Goal: Task Accomplishment & Management: Manage account settings

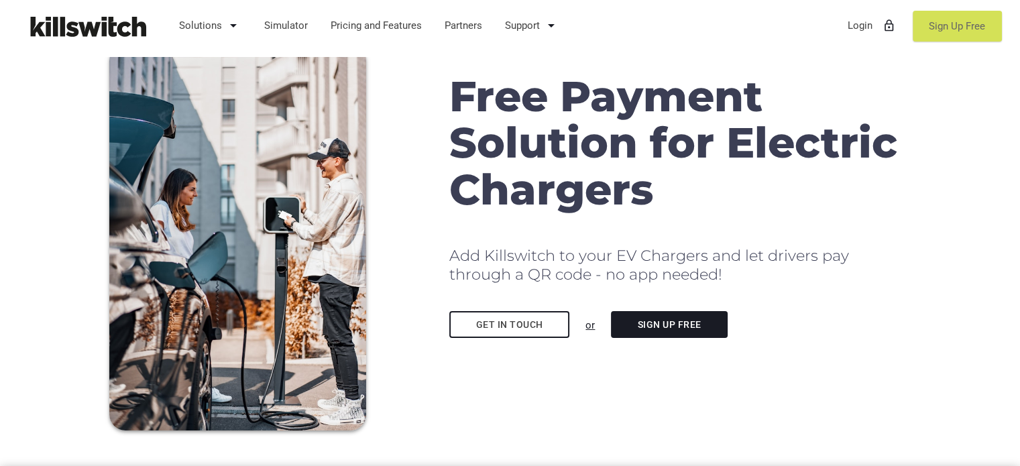
click at [982, 15] on link "Sign Up Free" at bounding box center [957, 26] width 89 height 31
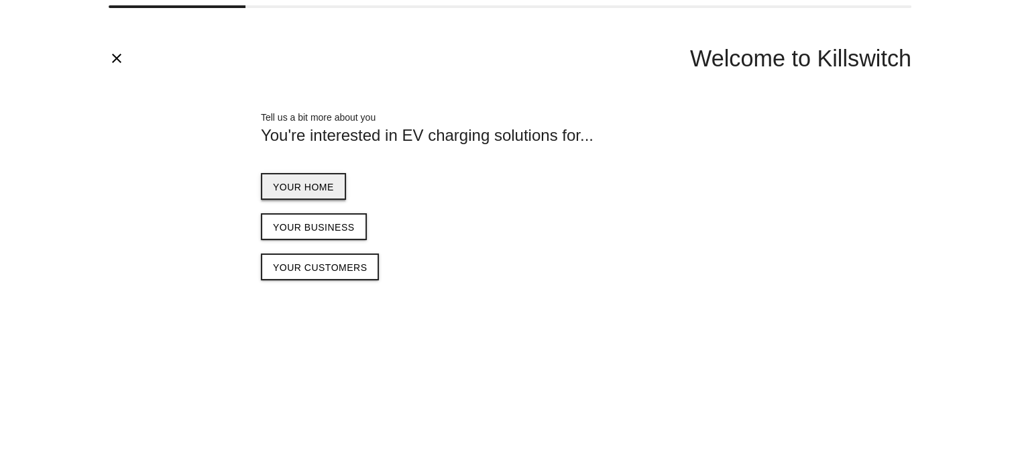
click at [308, 184] on span "Your home" at bounding box center [303, 187] width 61 height 11
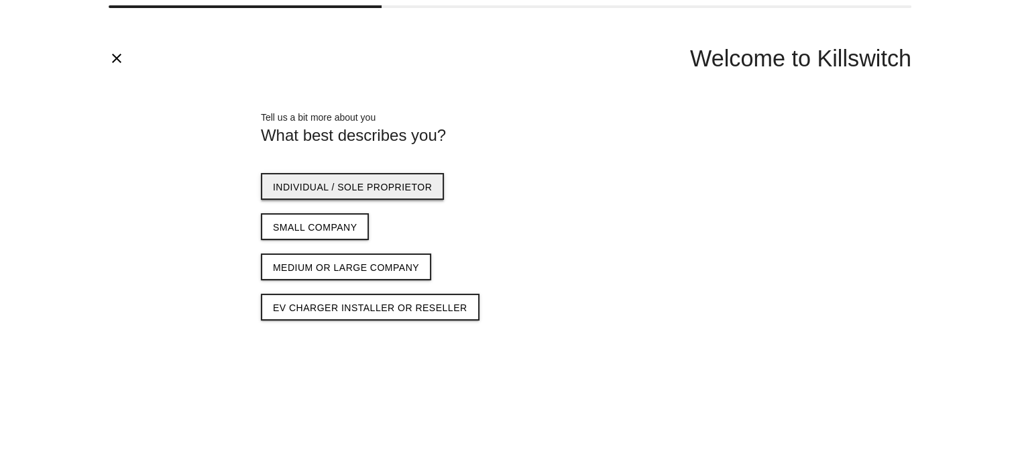
click at [395, 186] on span "Individual / sole proprietor" at bounding box center [352, 187] width 159 height 11
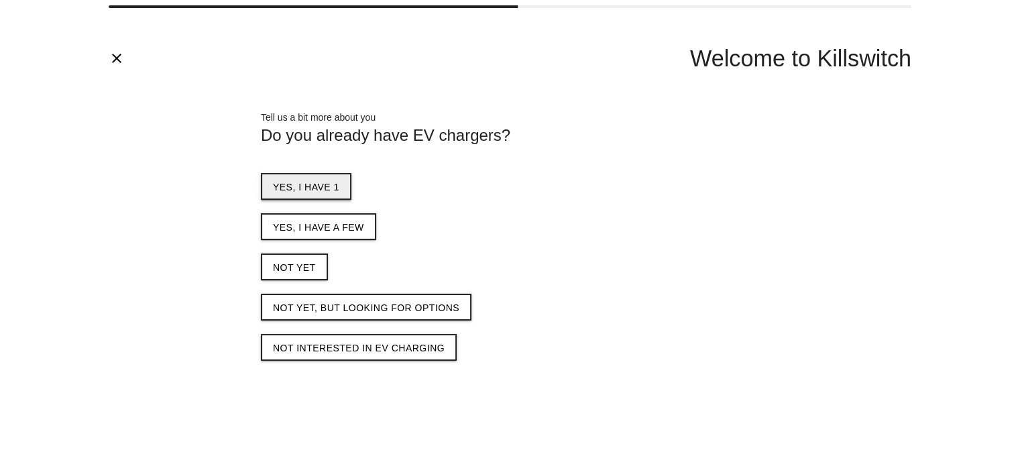
click at [319, 188] on span "Yes, I have 1" at bounding box center [306, 187] width 66 height 11
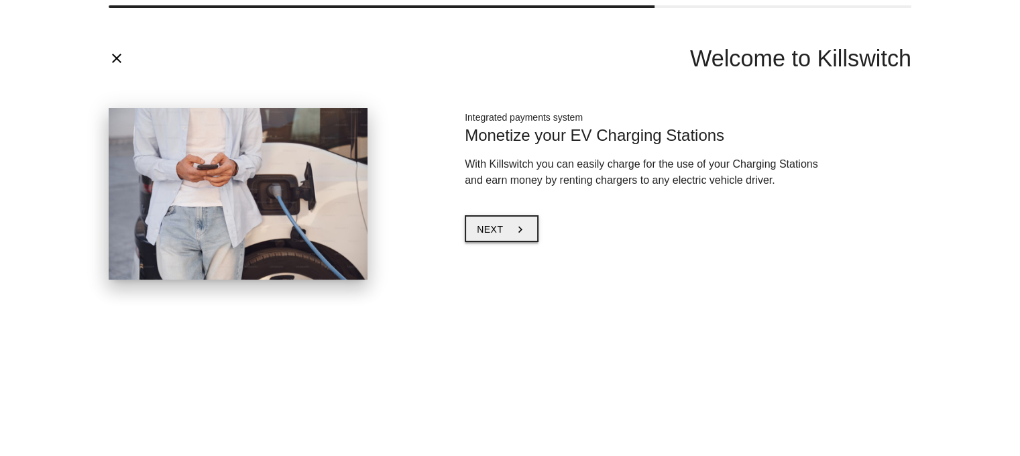
click at [495, 218] on button "Next chevron_right" at bounding box center [502, 228] width 74 height 27
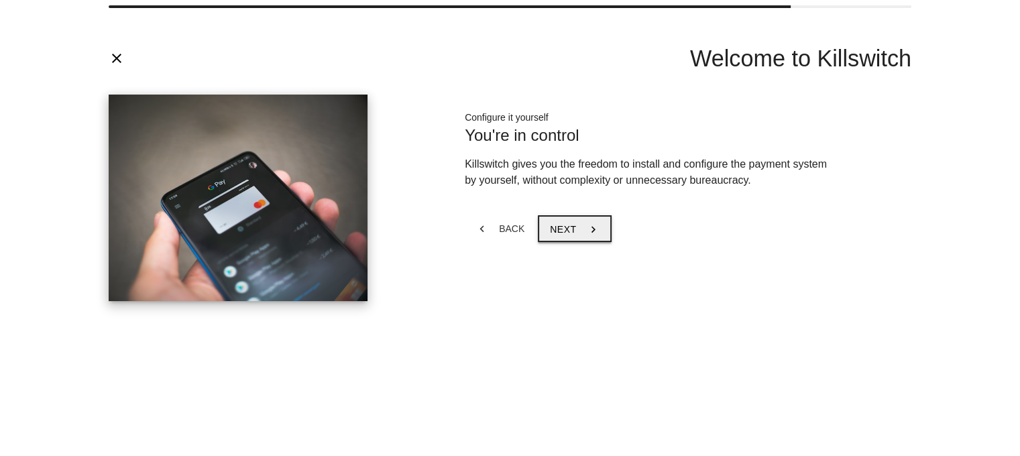
click at [552, 228] on span "Next" at bounding box center [563, 229] width 26 height 11
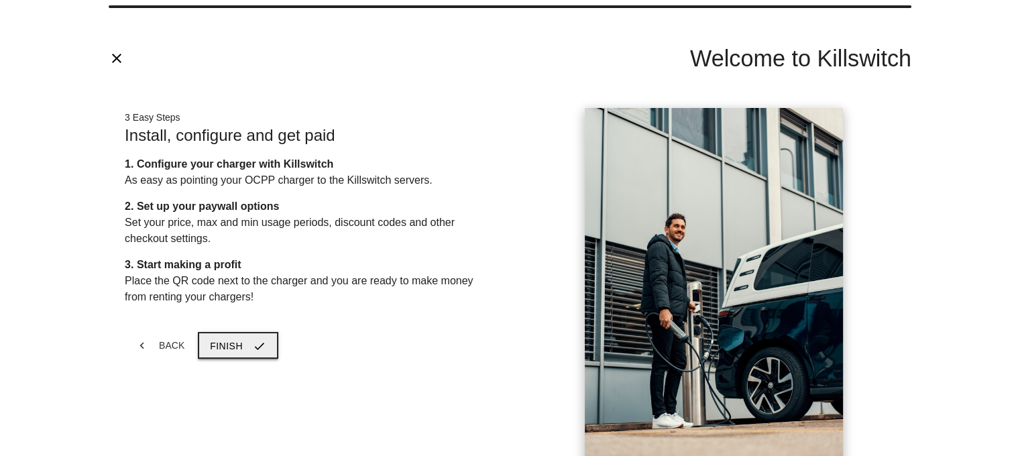
click at [258, 334] on icon "check" at bounding box center [259, 345] width 13 height 25
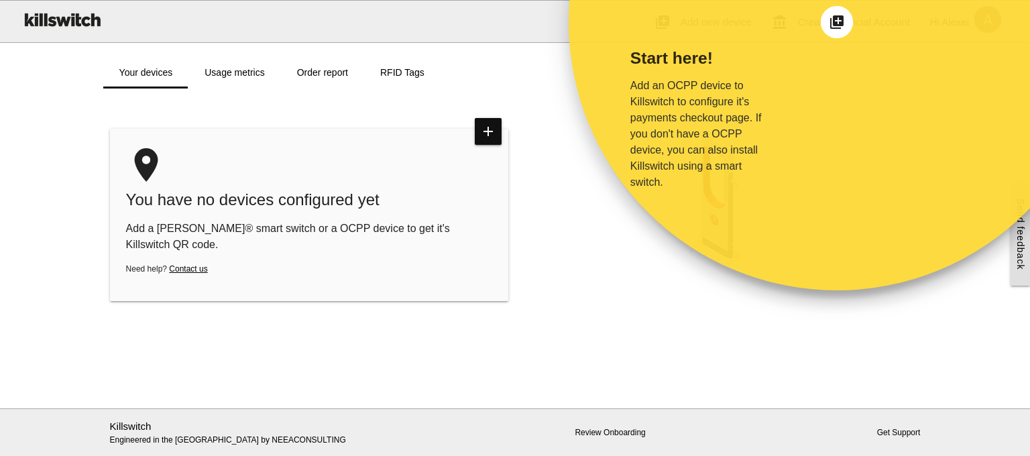
click at [841, 27] on icon "add_to_photos" at bounding box center [837, 22] width 16 height 16
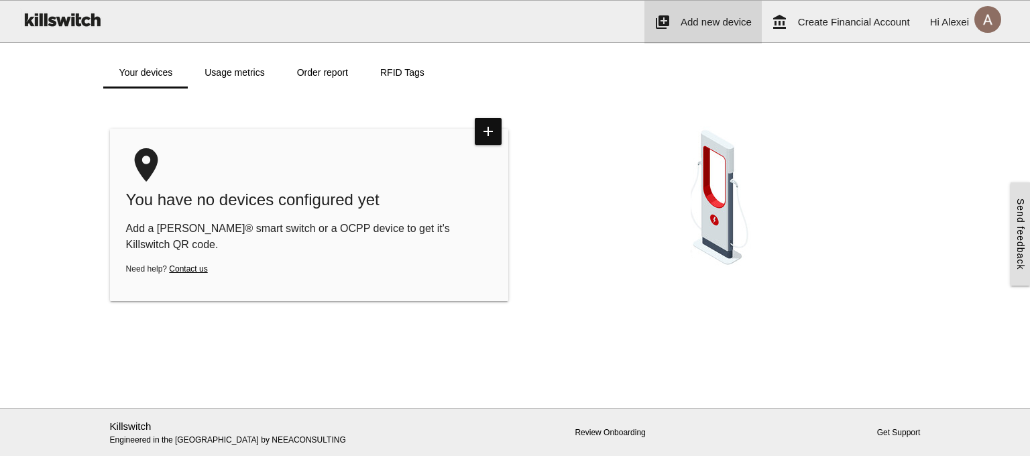
click at [712, 19] on span "Add new device" at bounding box center [716, 21] width 71 height 11
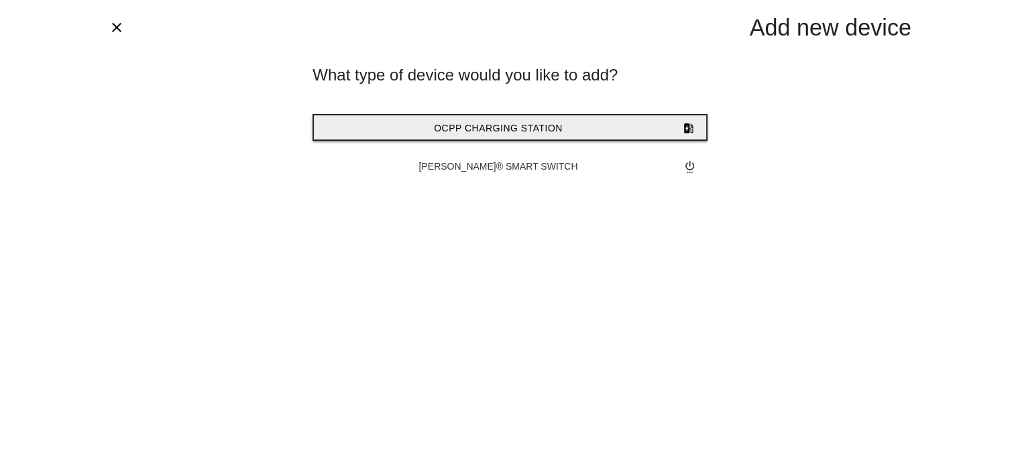
click at [527, 128] on span "OCPP Charging Station" at bounding box center [498, 128] width 129 height 11
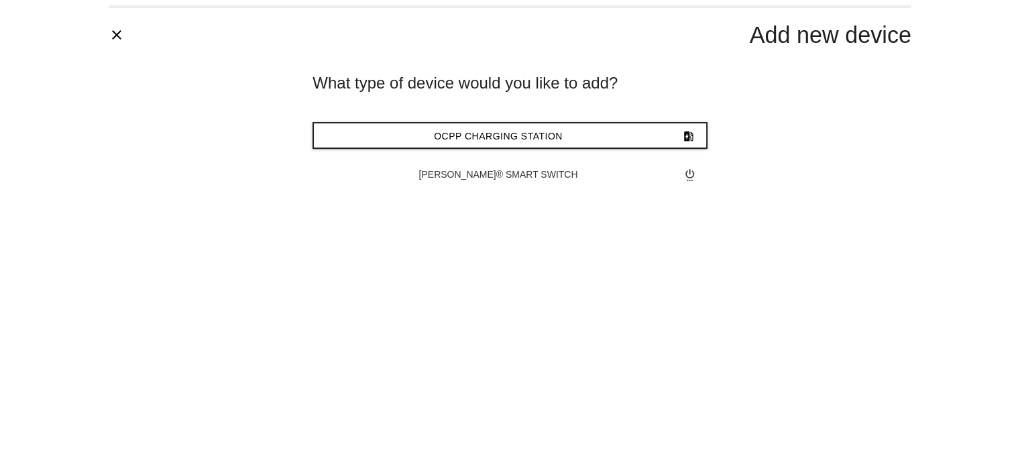
type input "*******"
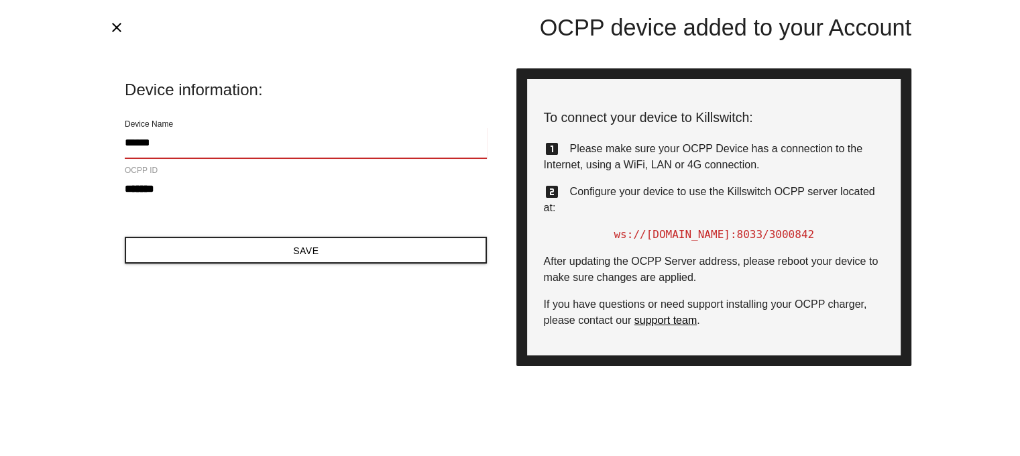
type input "******"
click at [113, 192] on div "Device information: ****** Device Name ******* OCPP ID Save" at bounding box center [306, 171] width 394 height 217
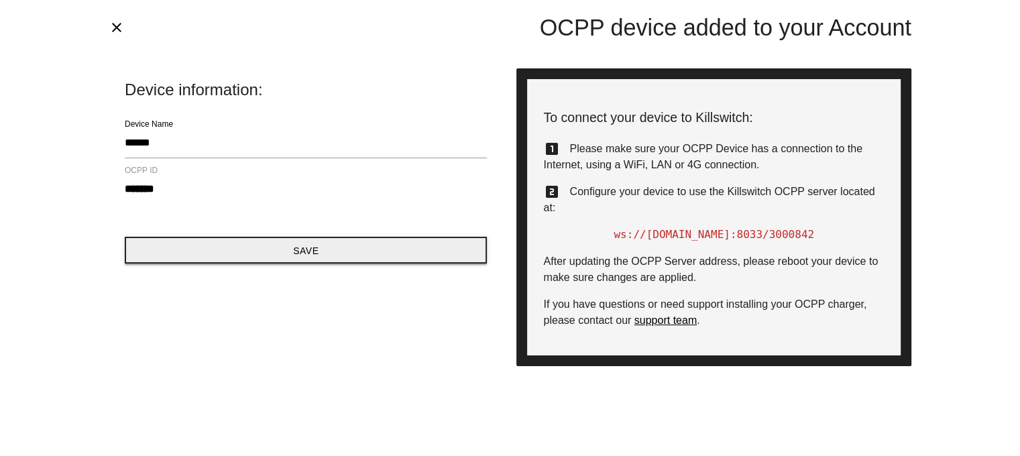
click at [316, 250] on button "Save" at bounding box center [306, 250] width 362 height 27
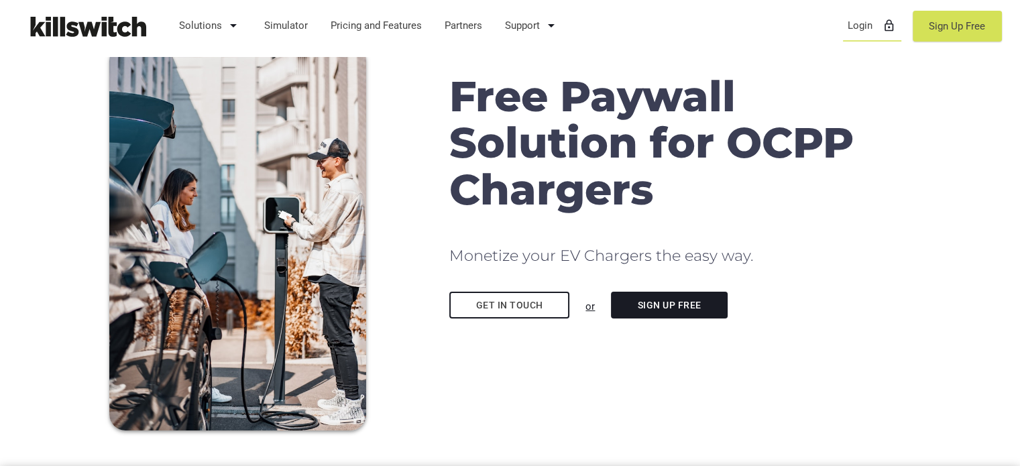
click at [864, 21] on link "Login lock_outline" at bounding box center [871, 25] width 61 height 35
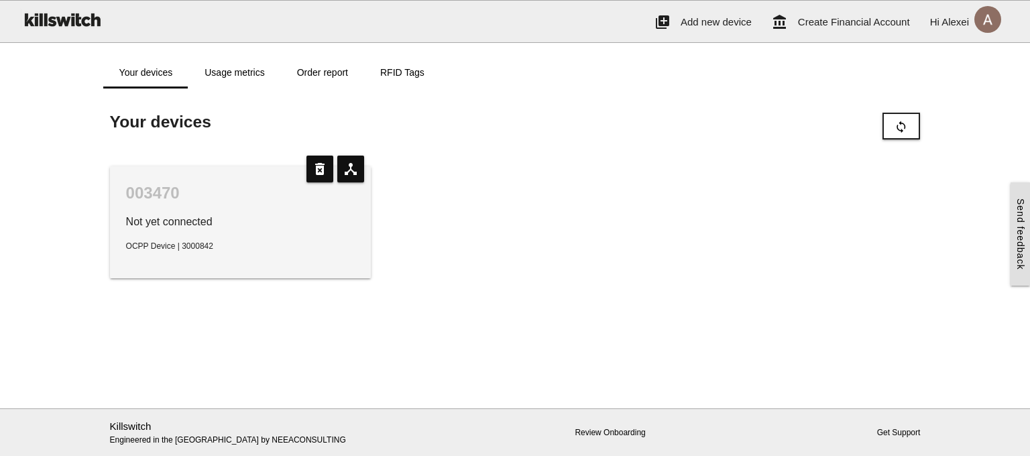
click at [208, 227] on p "Not yet connected" at bounding box center [240, 222] width 229 height 16
click at [347, 170] on icon "device_hub" at bounding box center [350, 169] width 27 height 27
type input "******"
type input "*******"
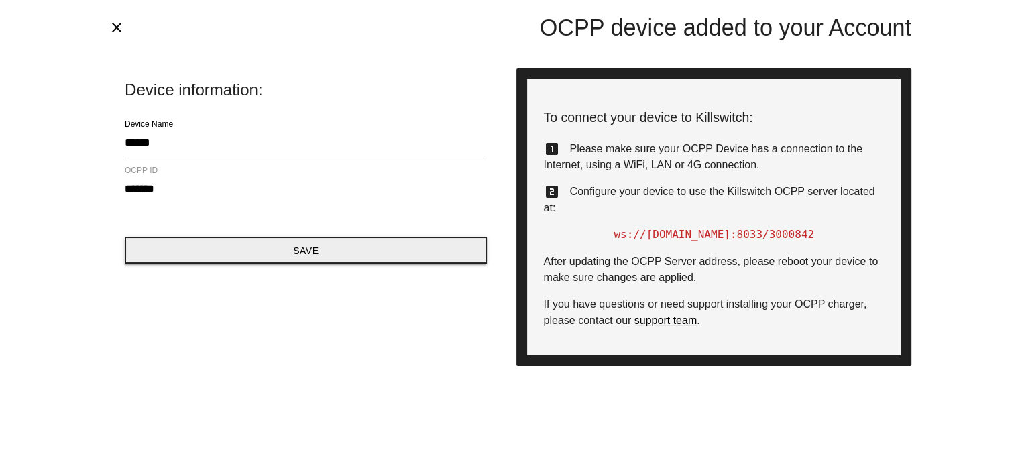
click at [324, 257] on button "Save" at bounding box center [306, 250] width 362 height 27
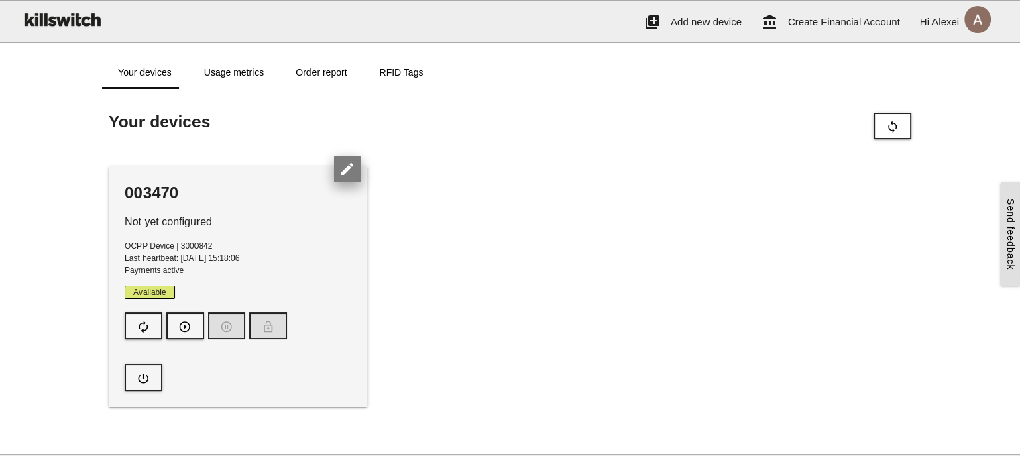
click at [341, 174] on icon "edit" at bounding box center [347, 169] width 27 height 27
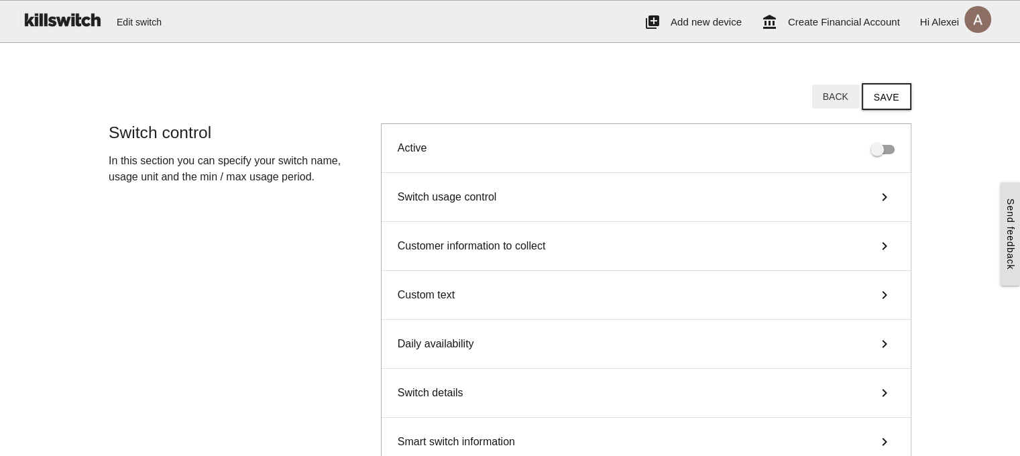
click at [836, 93] on button "Back" at bounding box center [835, 96] width 47 height 24
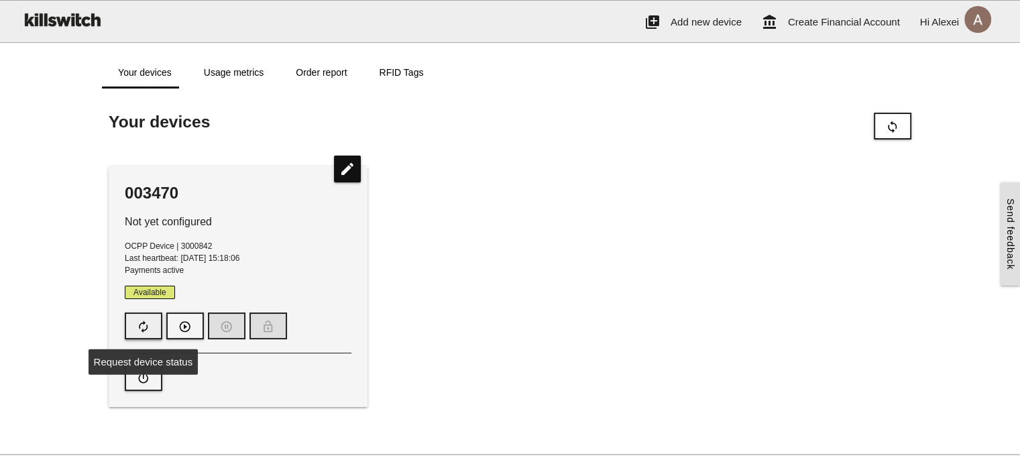
click at [134, 323] on button "autorenew" at bounding box center [144, 325] width 38 height 27
click at [154, 321] on button "autorenew" at bounding box center [144, 325] width 38 height 27
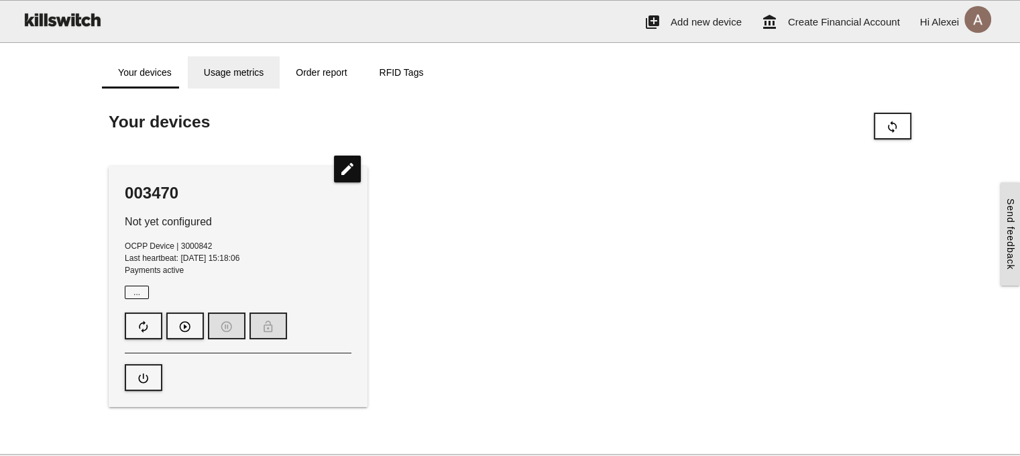
click at [228, 68] on link "Usage metrics" at bounding box center [234, 72] width 92 height 32
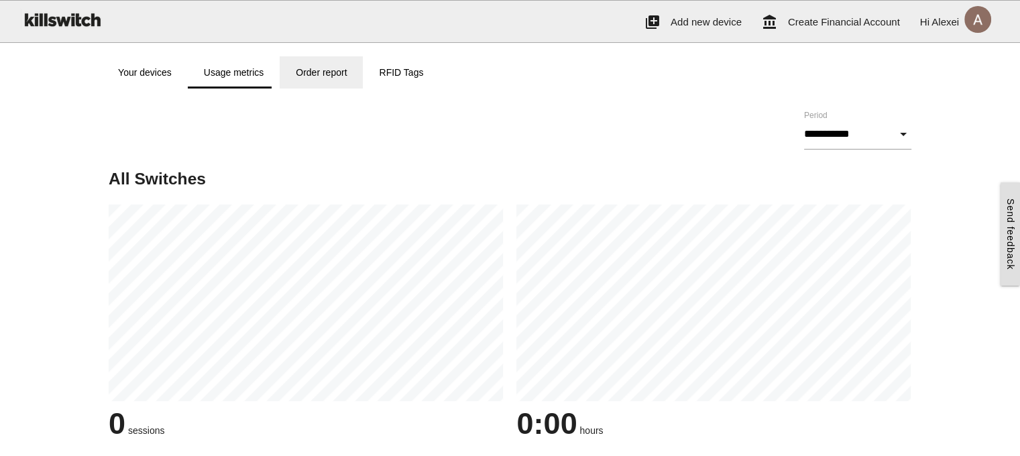
click at [310, 75] on link "Order report" at bounding box center [321, 72] width 83 height 32
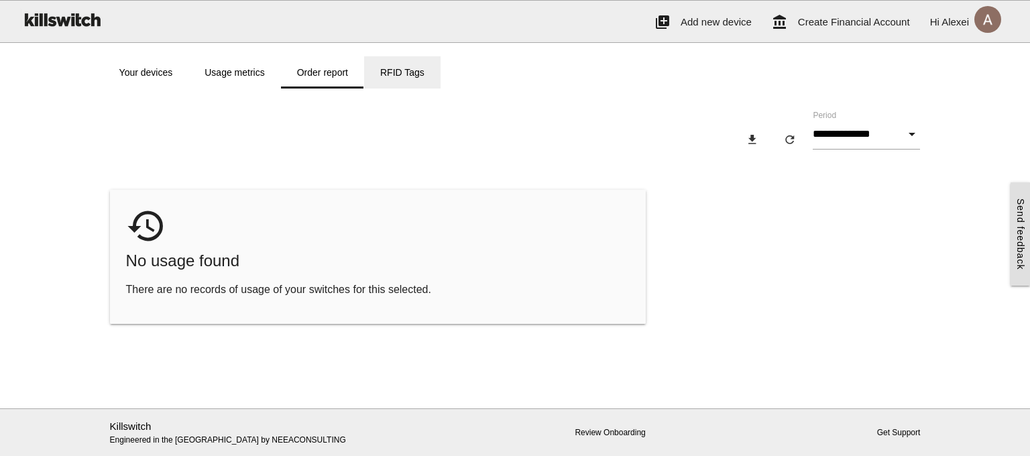
click at [406, 74] on link "RFID Tags" at bounding box center [402, 72] width 76 height 32
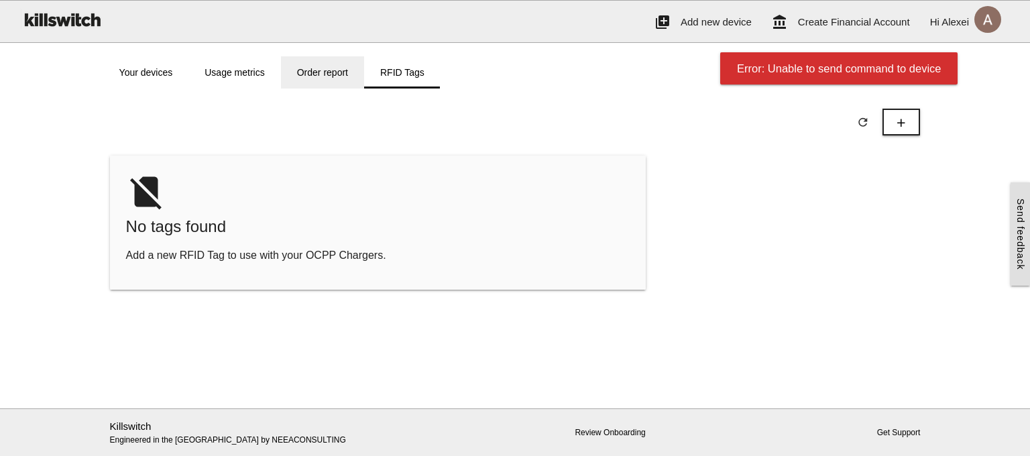
click at [315, 73] on link "Order report" at bounding box center [322, 72] width 83 height 32
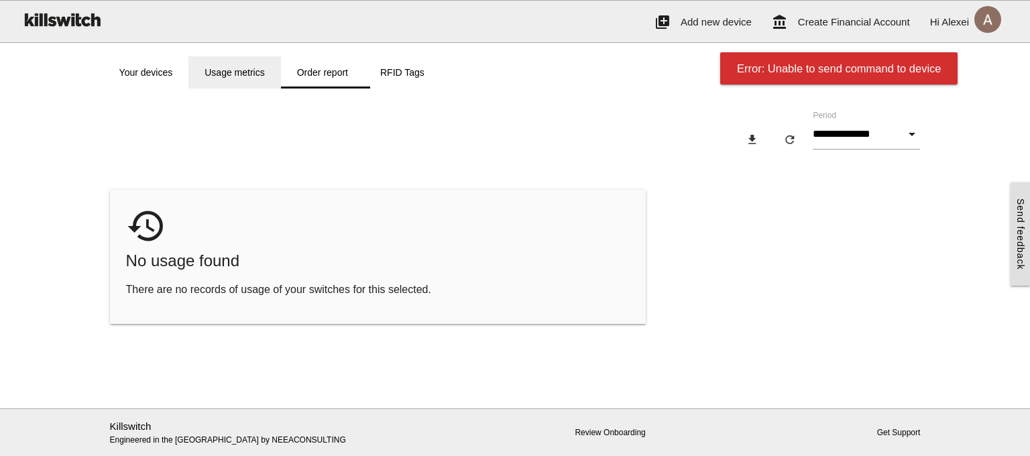
click at [259, 73] on link "Usage metrics" at bounding box center [234, 72] width 92 height 32
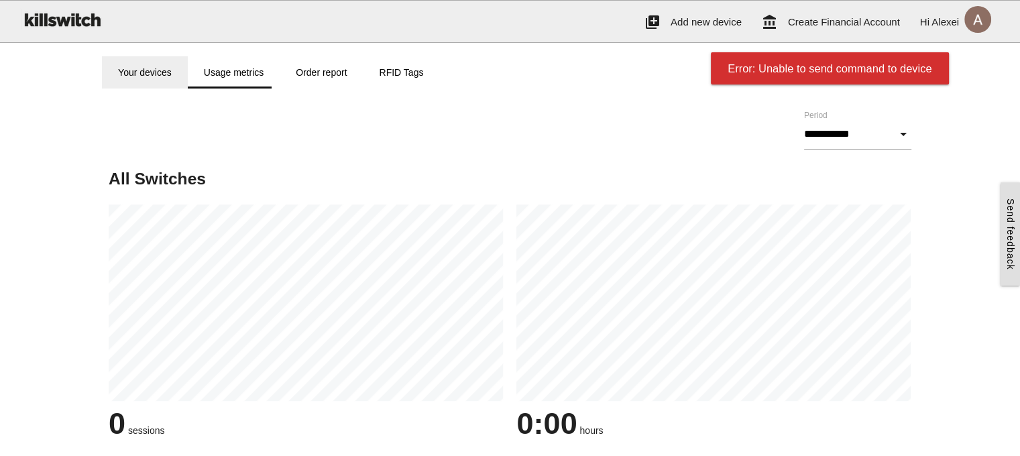
click at [156, 68] on link "Your devices" at bounding box center [145, 72] width 86 height 32
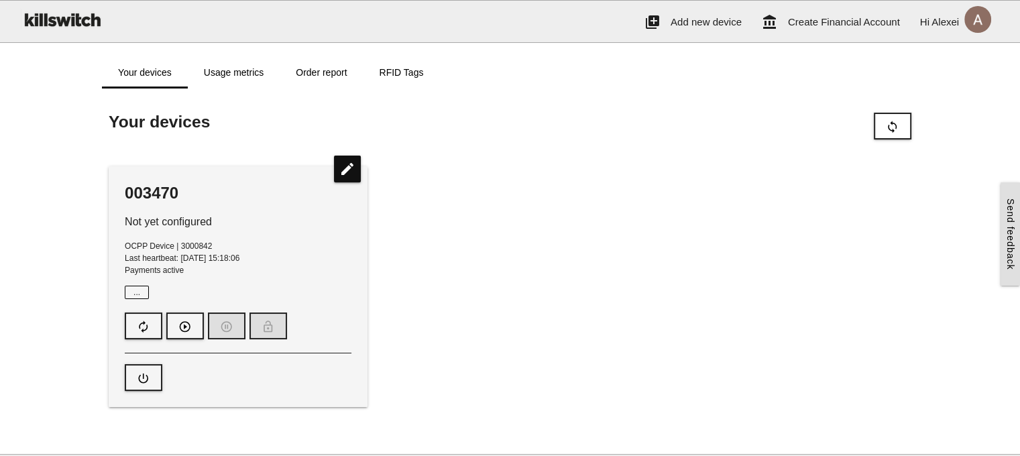
click at [137, 290] on span "..." at bounding box center [137, 292] width 24 height 13
click at [356, 165] on icon "edit" at bounding box center [347, 169] width 27 height 27
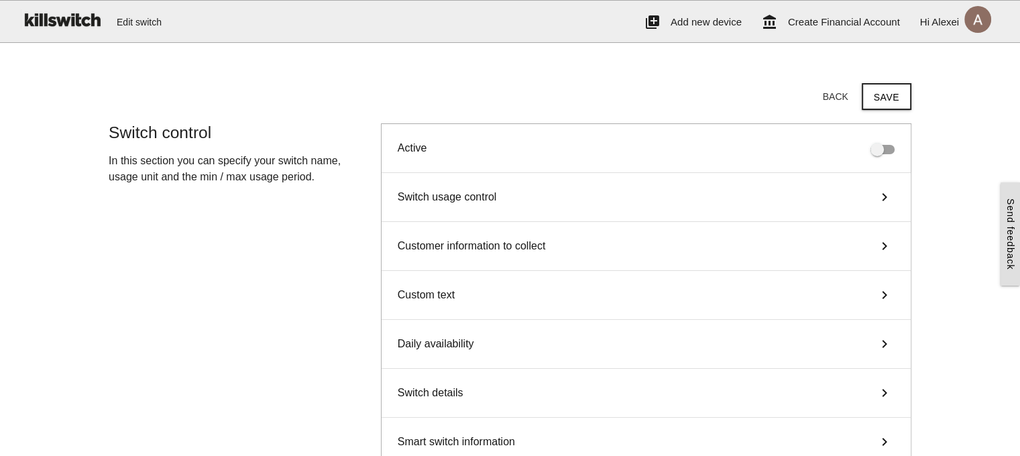
click at [571, 201] on div "Switch usage control keyboard_arrow_right" at bounding box center [645, 197] width 529 height 49
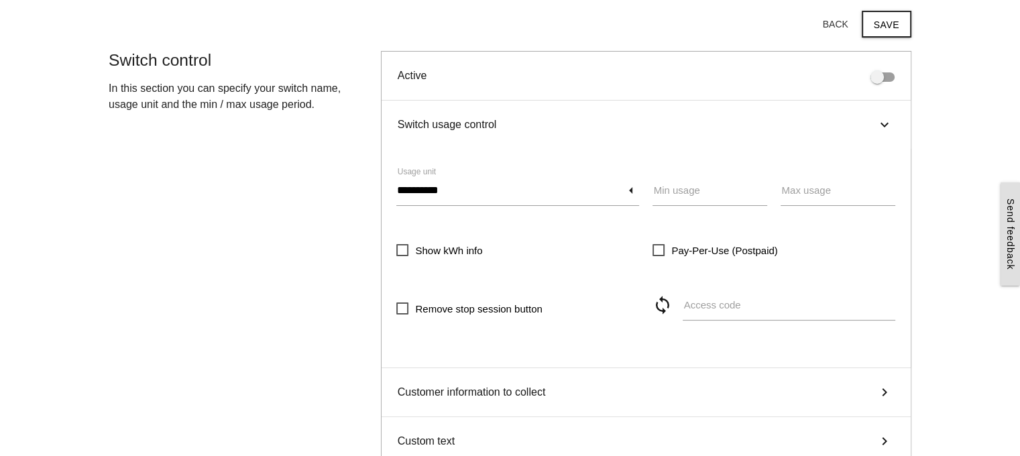
scroll to position [67, 0]
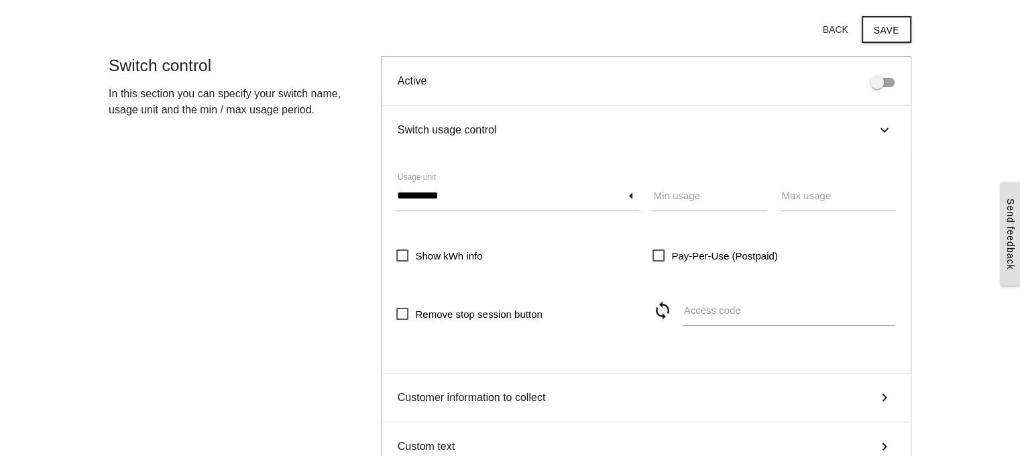
click at [872, 132] on div "Switch usage control keyboard_arrow_right" at bounding box center [645, 130] width 529 height 48
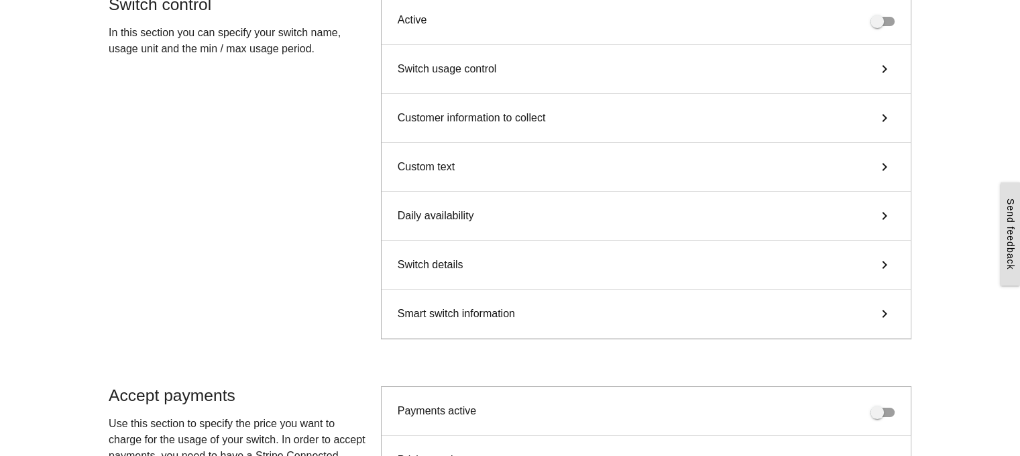
scroll to position [201, 0]
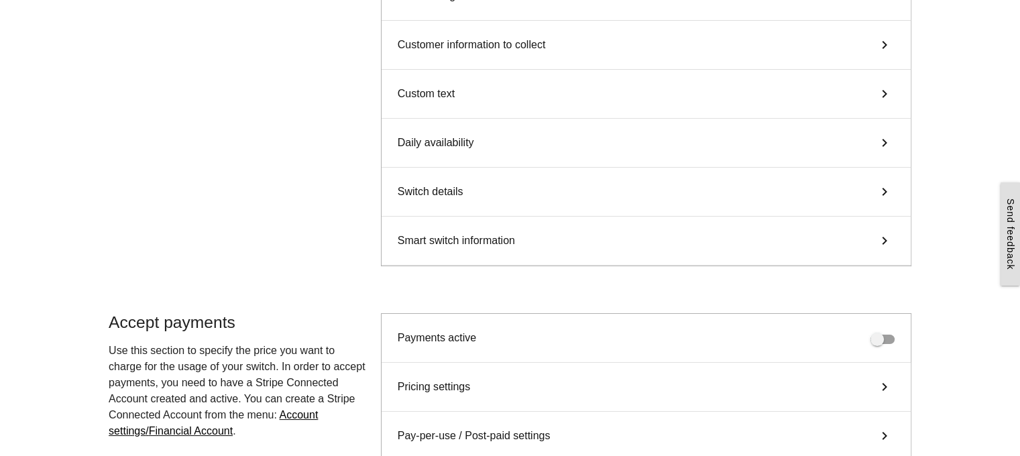
click at [690, 182] on div "Switch details keyboard_arrow_right" at bounding box center [645, 192] width 529 height 49
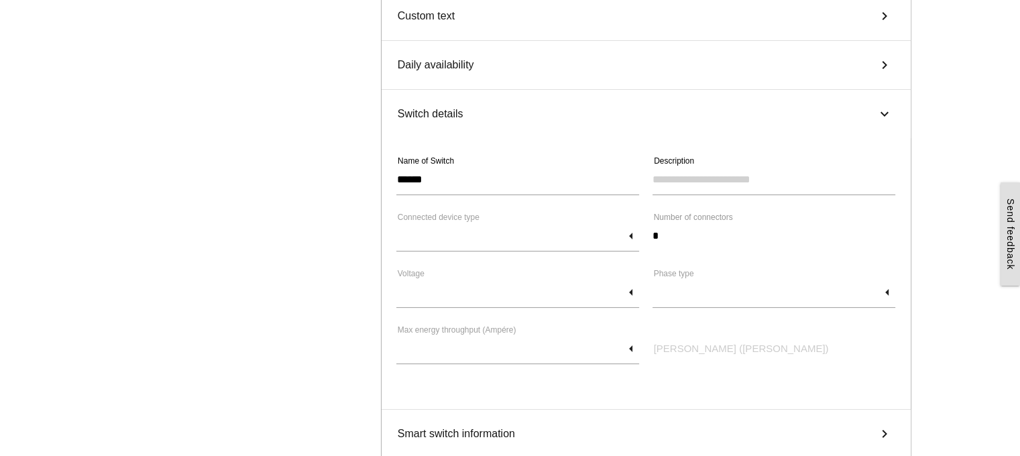
scroll to position [335, 0]
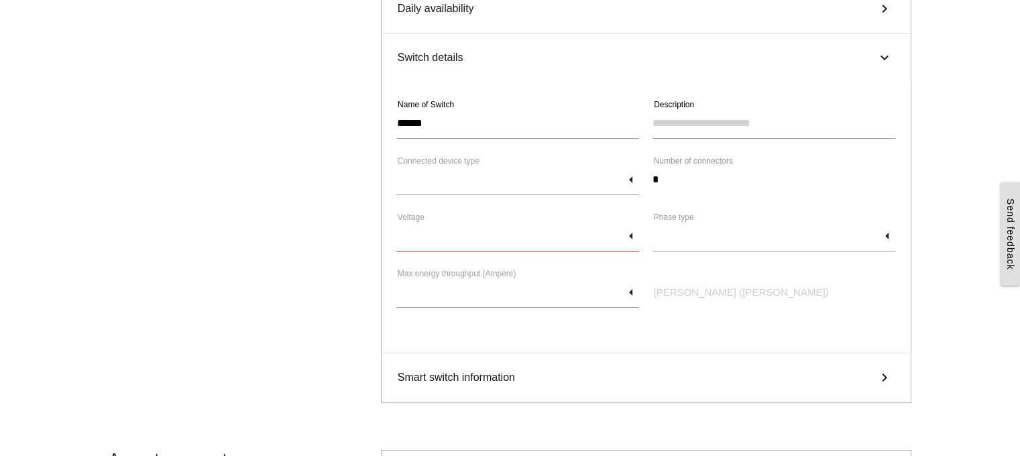
click at [630, 239] on input "text" at bounding box center [517, 236] width 243 height 31
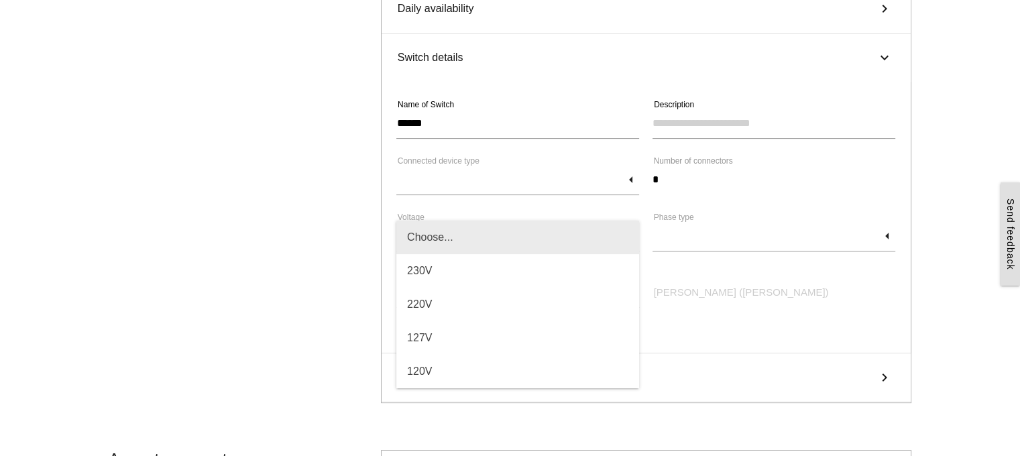
click at [630, 239] on span "Choose..." at bounding box center [517, 238] width 243 height 34
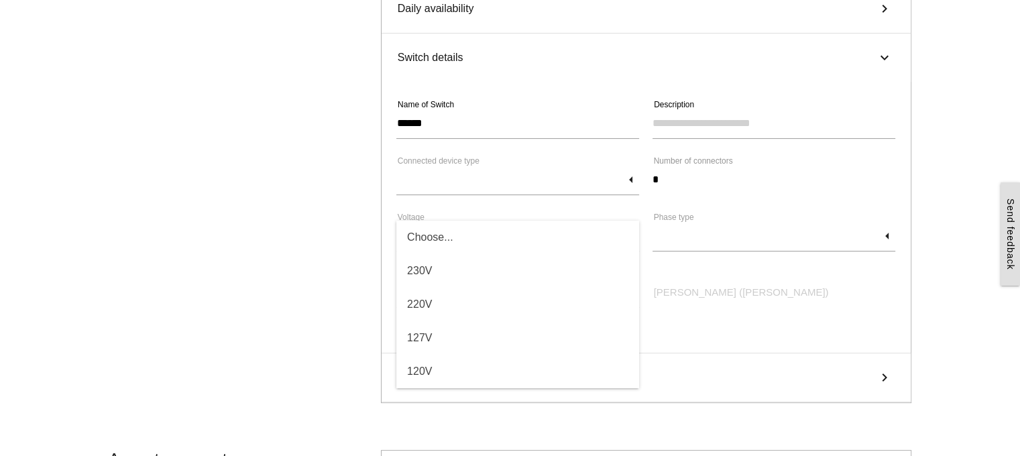
type input "*********"
click at [630, 292] on input "text" at bounding box center [517, 292] width 243 height 31
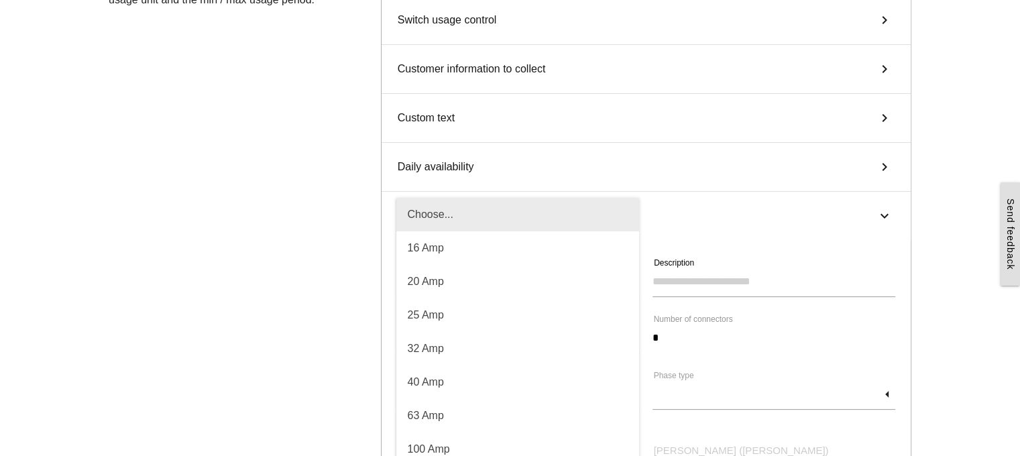
scroll to position [201, 0]
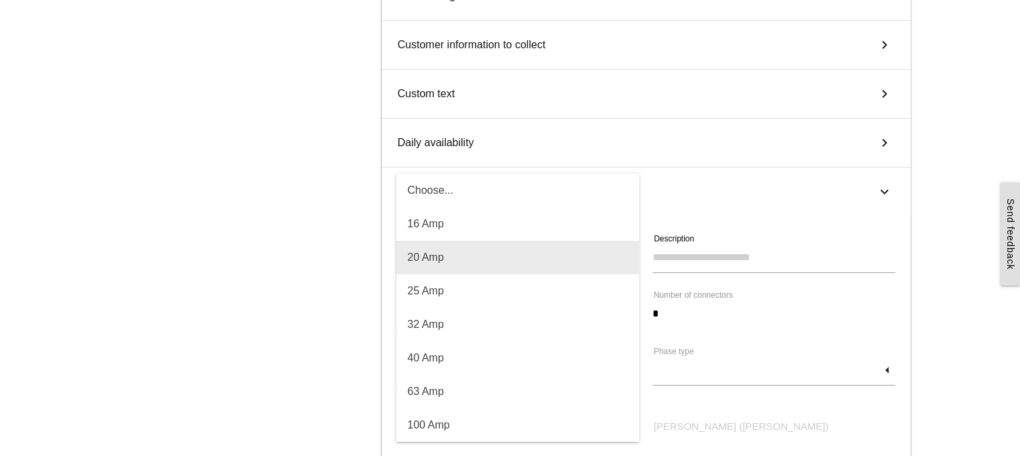
click at [540, 243] on span "20 Amp" at bounding box center [517, 258] width 243 height 34
type input "******"
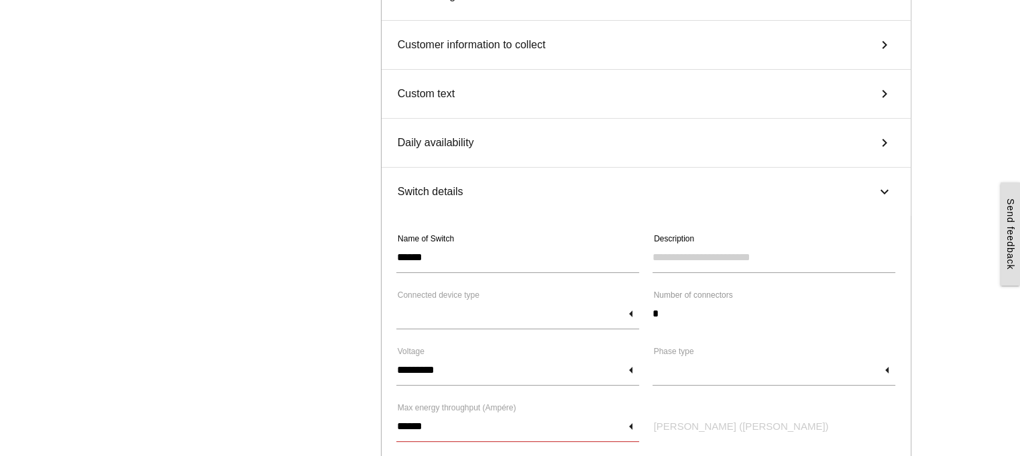
scroll to position [268, 0]
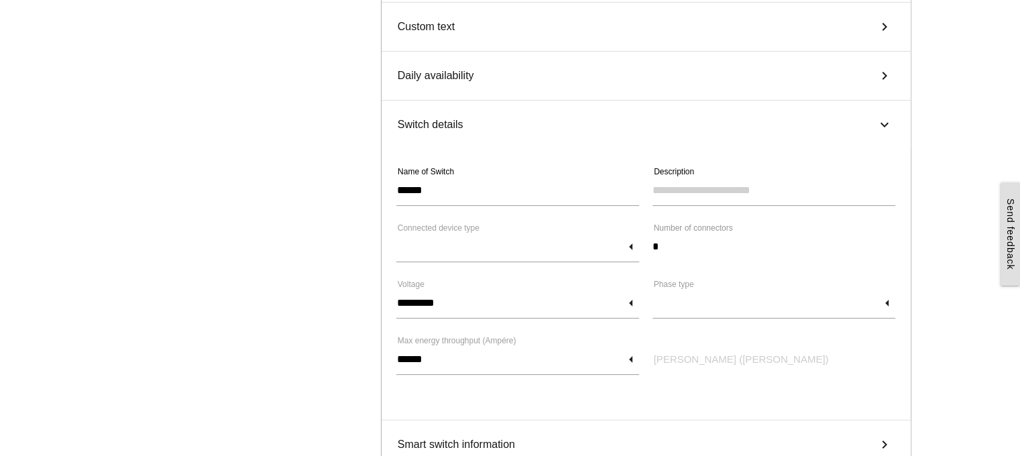
click at [685, 352] on label "Max power (Watts)" at bounding box center [741, 359] width 175 height 15
click at [708, 352] on label "Max power (Watts)" at bounding box center [741, 359] width 175 height 15
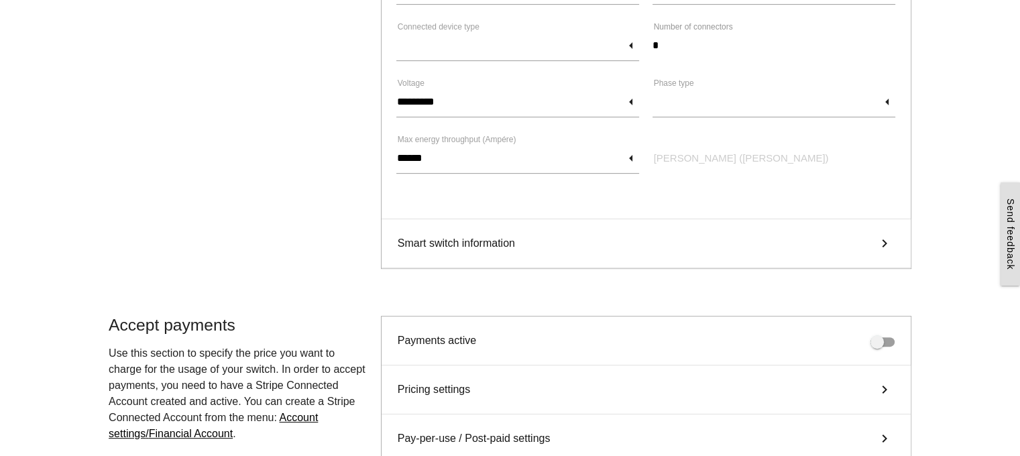
scroll to position [335, 0]
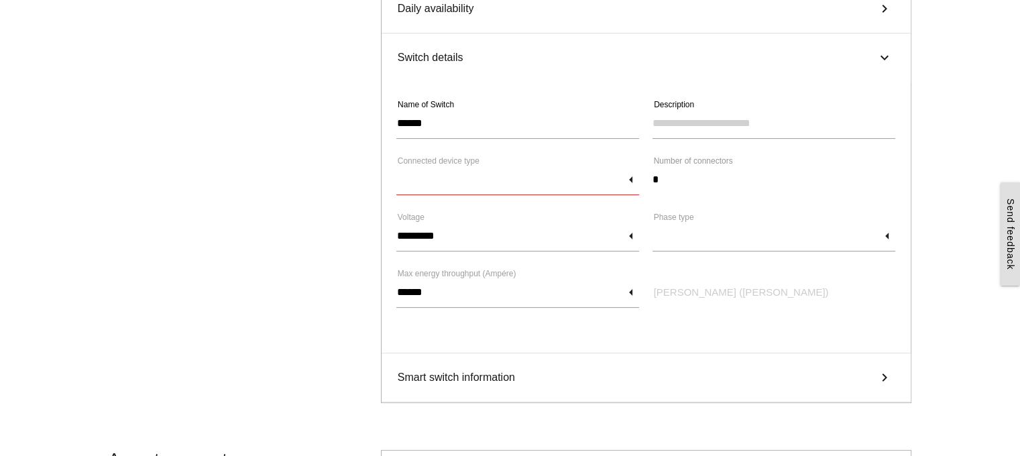
click at [630, 172] on input "text" at bounding box center [517, 179] width 243 height 31
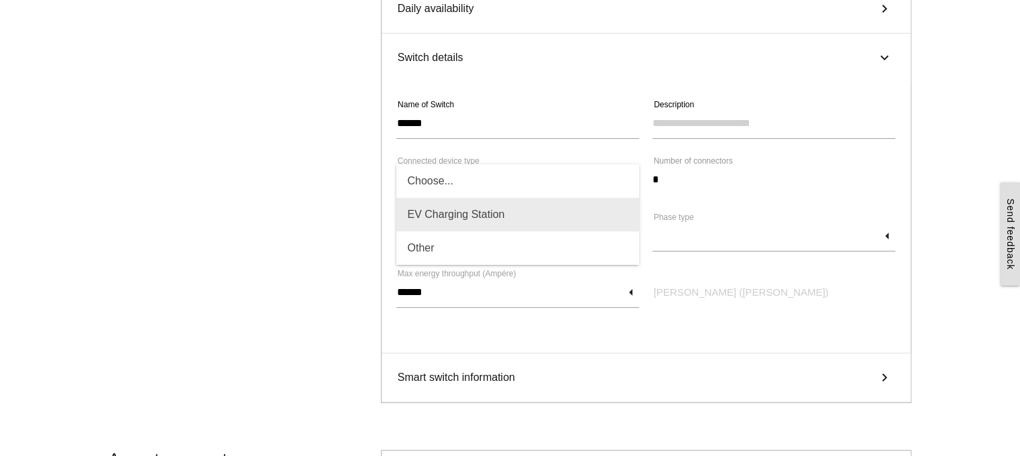
click at [584, 209] on span "EV Charging Station" at bounding box center [517, 215] width 243 height 34
type input "**********"
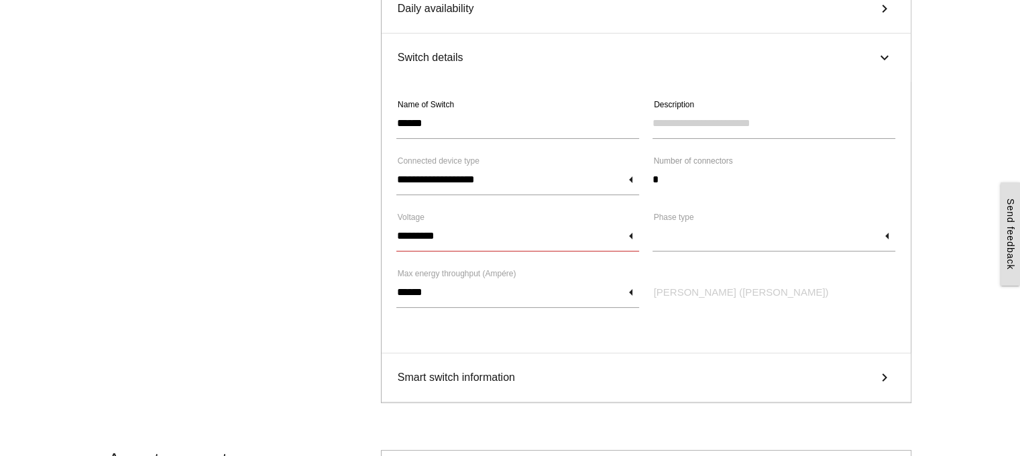
click at [609, 227] on input "*********" at bounding box center [517, 236] width 243 height 31
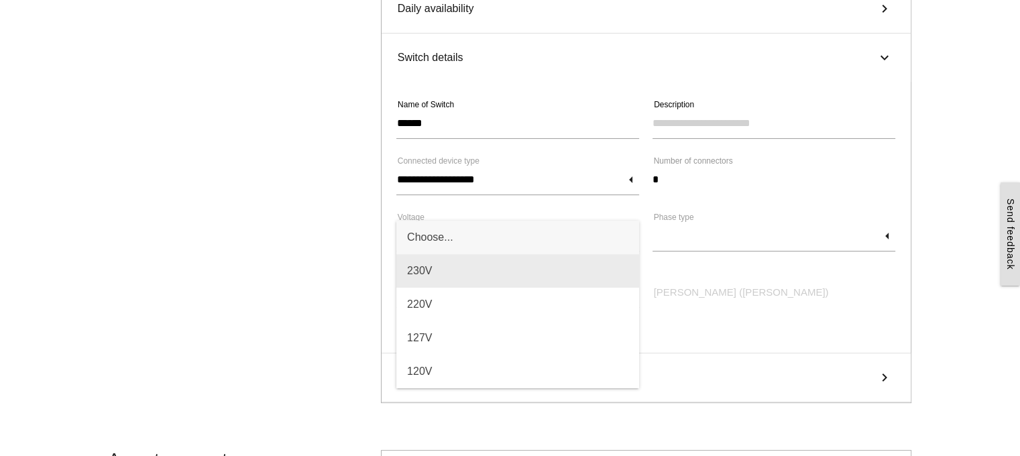
click at [533, 276] on span "230V" at bounding box center [517, 271] width 243 height 34
type input "****"
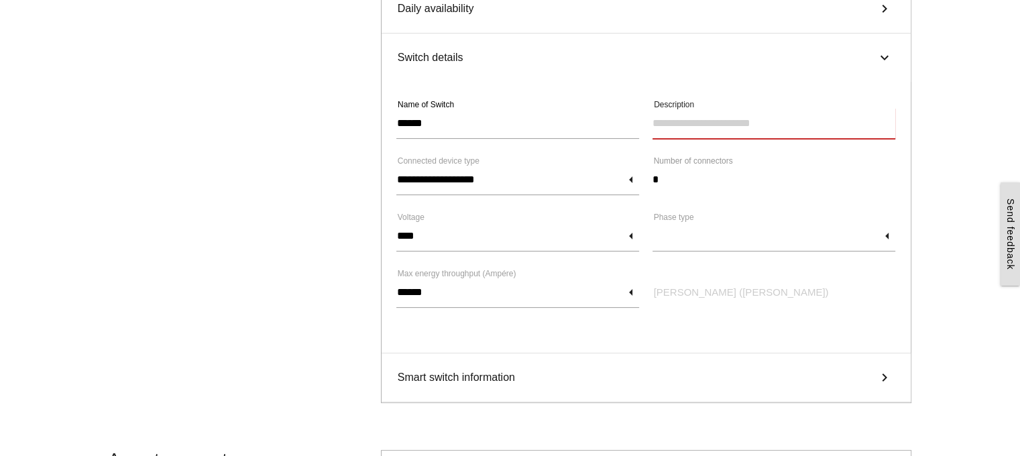
click at [706, 115] on input "Description" at bounding box center [773, 123] width 243 height 31
click at [716, 239] on input "text" at bounding box center [773, 236] width 243 height 31
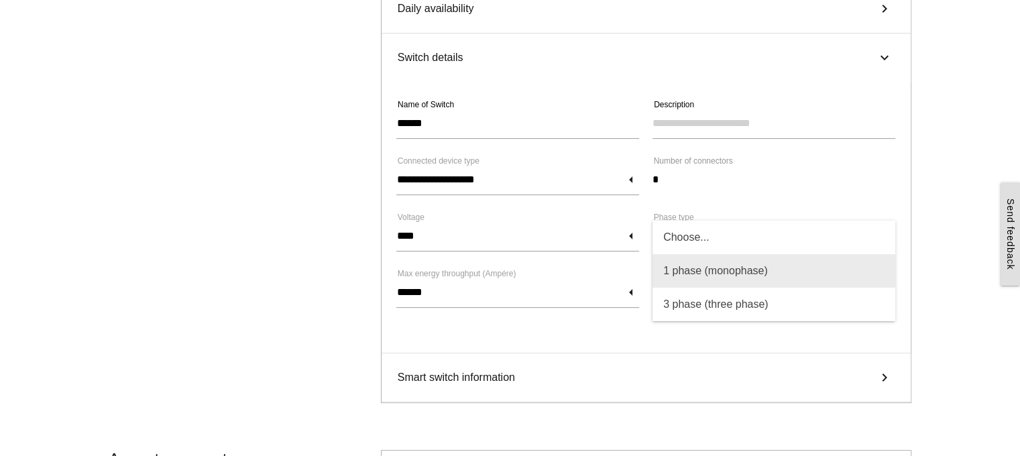
click at [725, 267] on span "1 phase (monophase)" at bounding box center [773, 271] width 243 height 34
type input "****"
type input "**********"
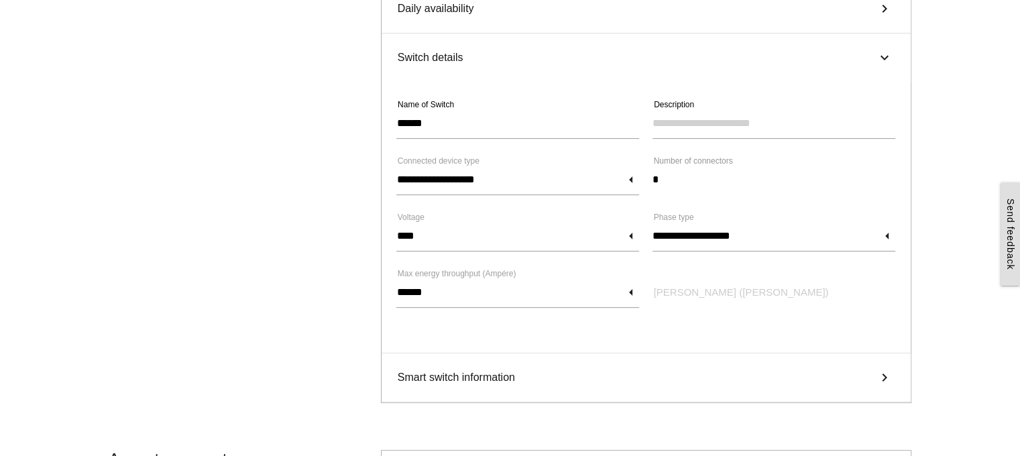
click at [677, 290] on label "Max power (Watts)" at bounding box center [741, 292] width 175 height 15
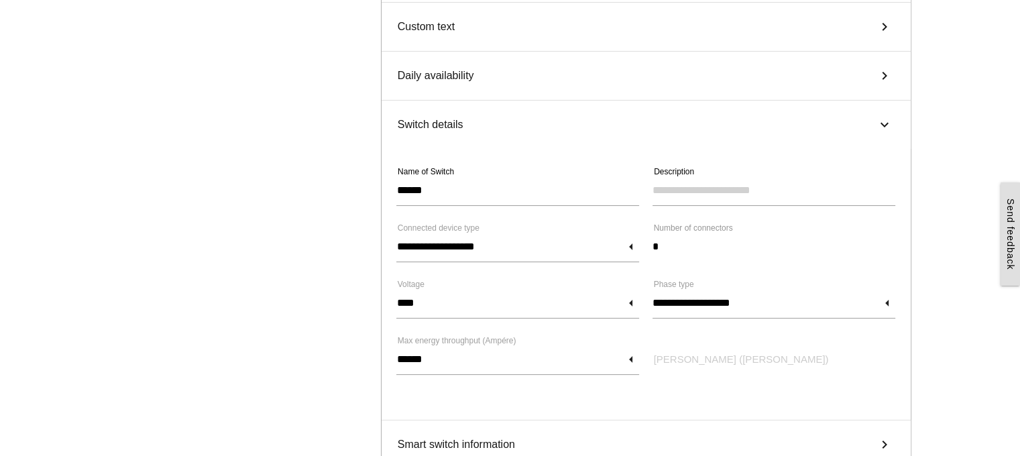
scroll to position [0, 0]
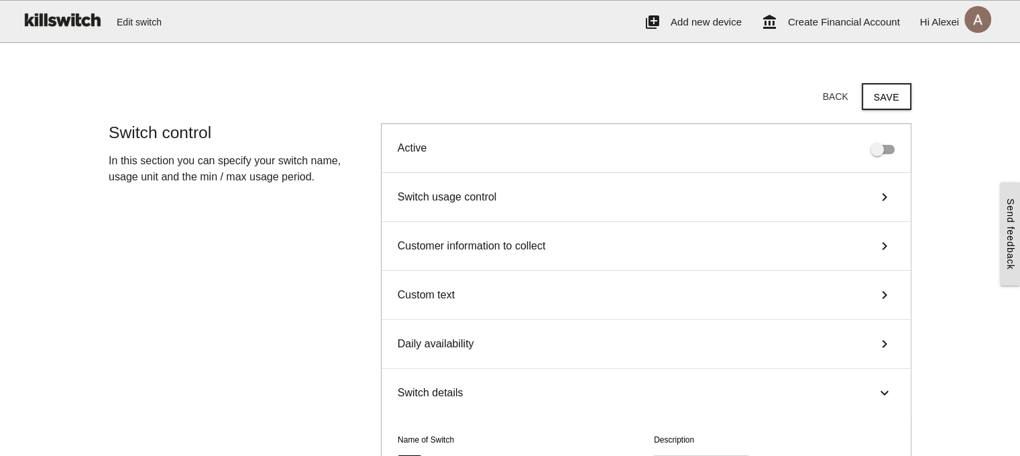
click at [732, 240] on div "Customer information to collect keyboard_arrow_right" at bounding box center [645, 246] width 529 height 49
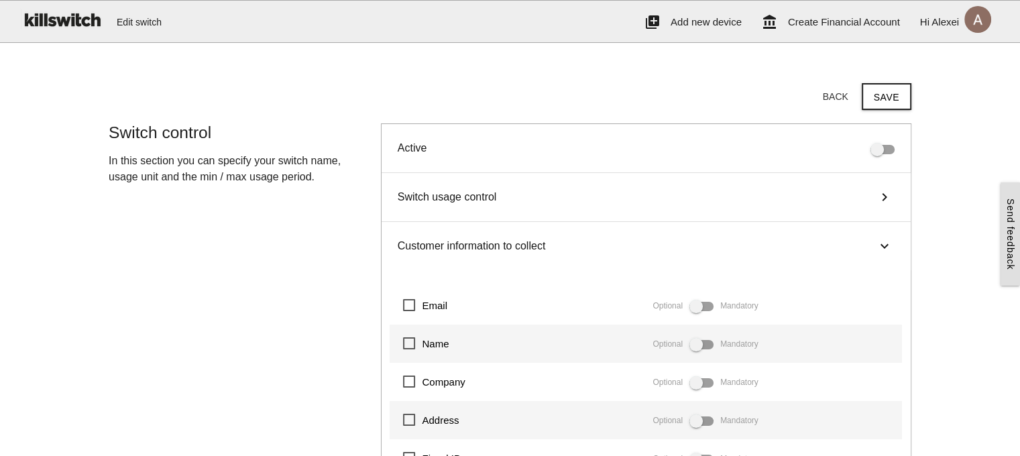
click at [733, 241] on div "Customer information to collect keyboard_arrow_right" at bounding box center [645, 246] width 529 height 48
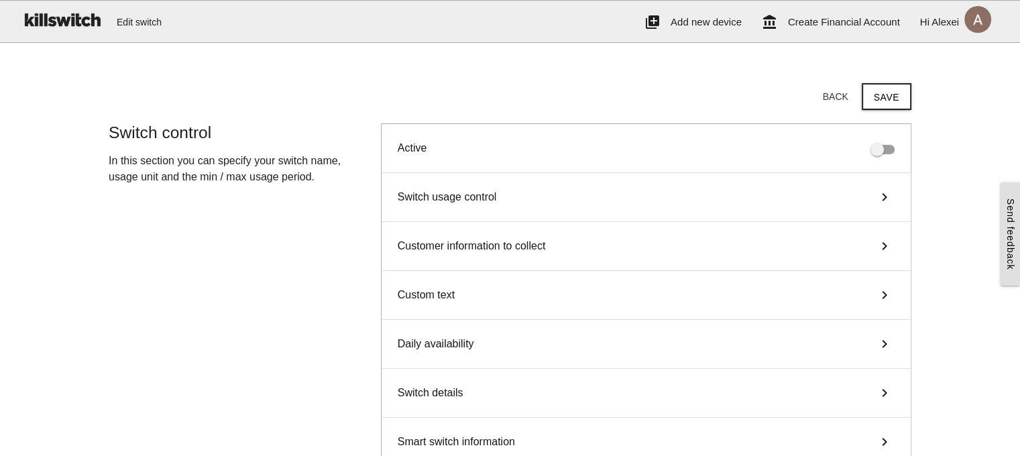
click at [687, 286] on div "Custom text keyboard_arrow_right" at bounding box center [645, 295] width 529 height 49
click at [687, 286] on div "Custom text keyboard_arrow_right" at bounding box center [645, 295] width 529 height 48
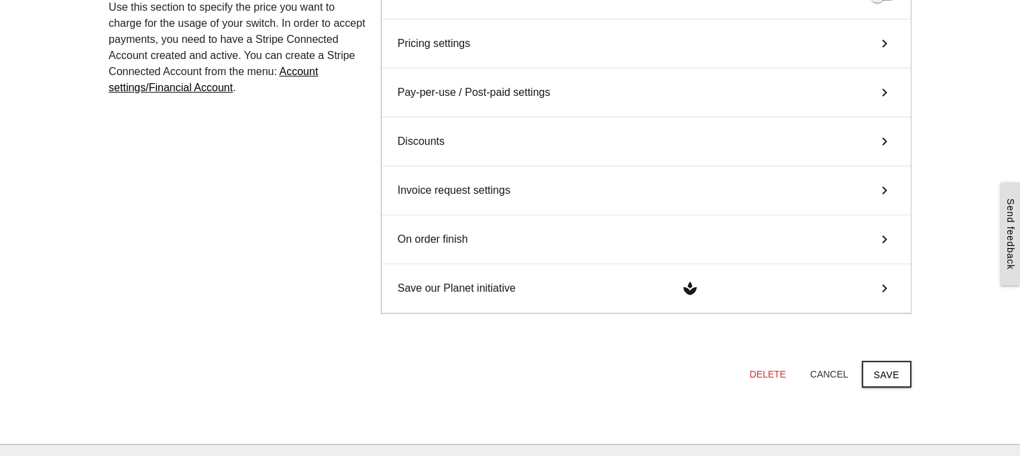
scroll to position [577, 0]
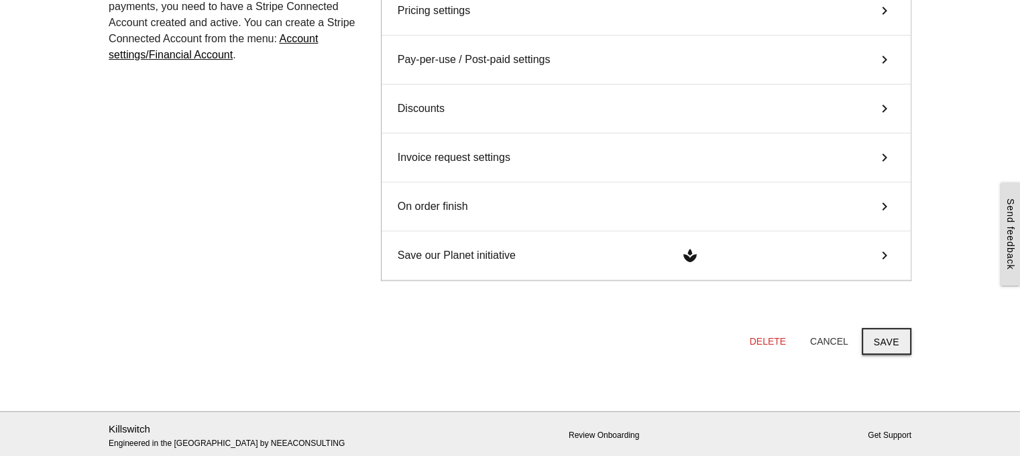
click at [875, 335] on button "Save" at bounding box center [887, 341] width 50 height 27
click at [834, 341] on button "Cancel" at bounding box center [829, 341] width 60 height 24
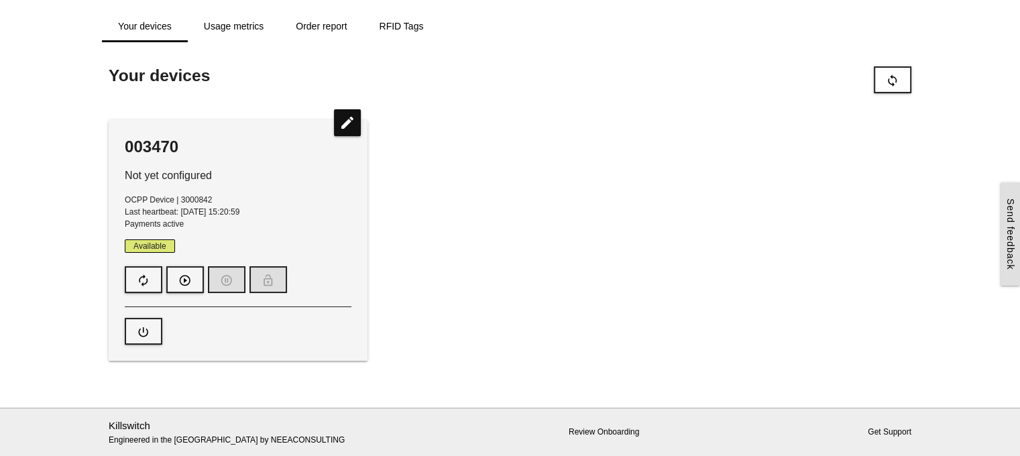
scroll to position [0, 0]
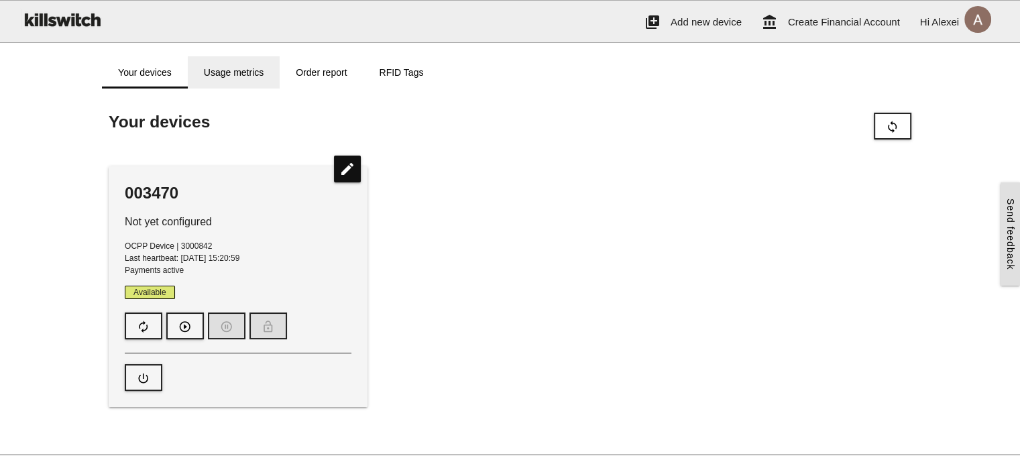
click at [247, 78] on link "Usage metrics" at bounding box center [234, 72] width 92 height 32
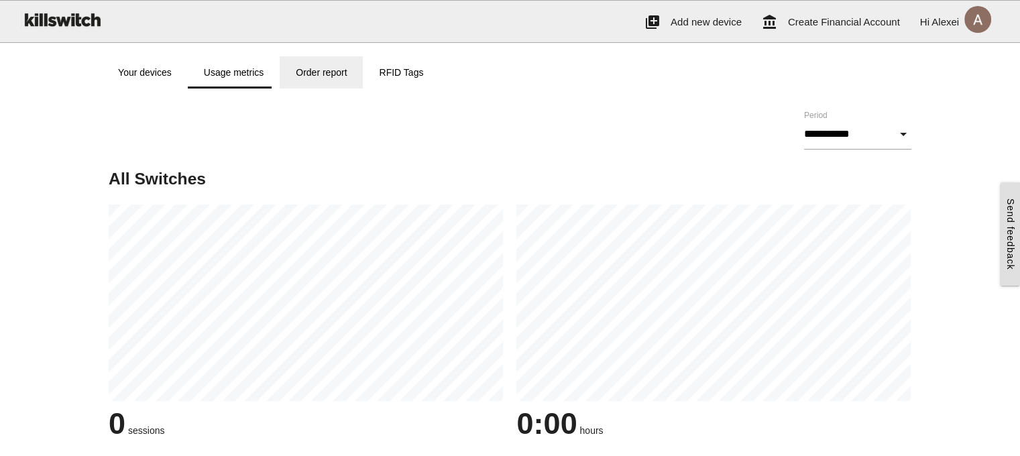
click at [346, 64] on link "Order report" at bounding box center [321, 72] width 83 height 32
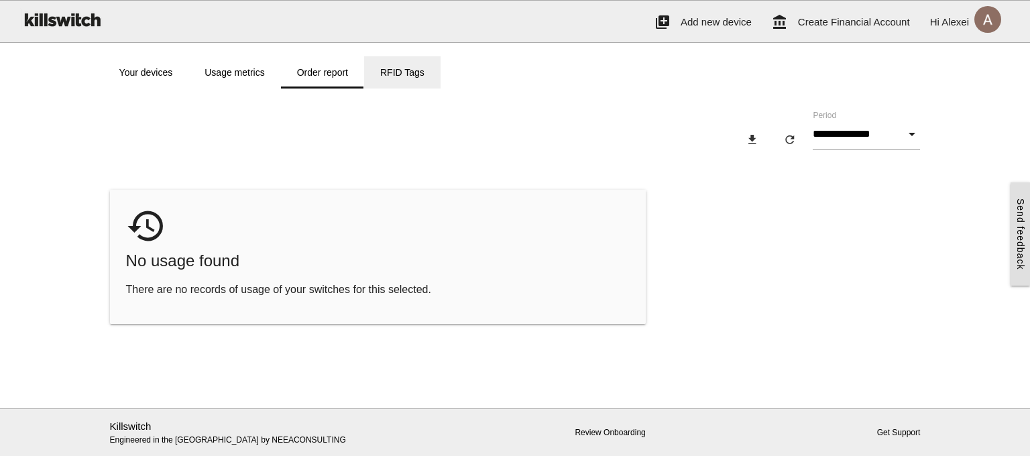
click at [414, 77] on link "RFID Tags" at bounding box center [402, 72] width 76 height 32
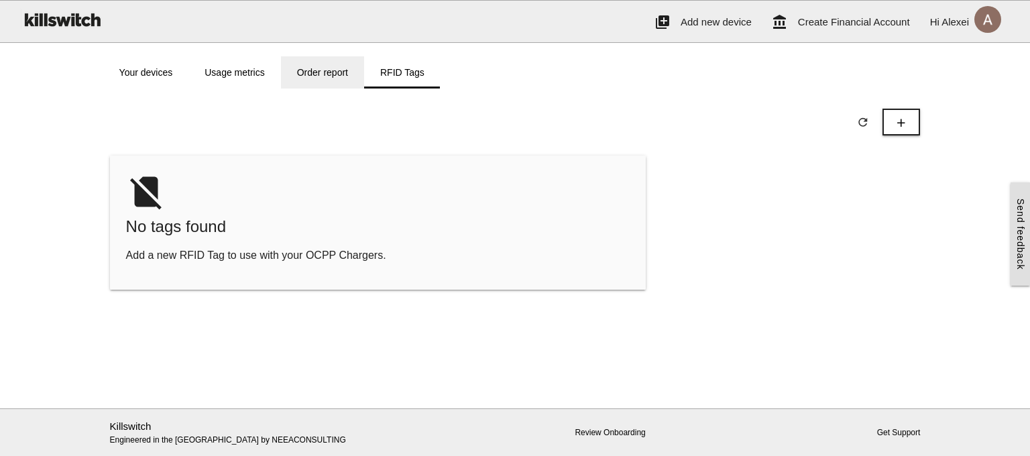
drag, startPoint x: 359, startPoint y: 66, endPoint x: 351, endPoint y: 66, distance: 7.4
click at [358, 66] on link "Order report" at bounding box center [322, 72] width 83 height 32
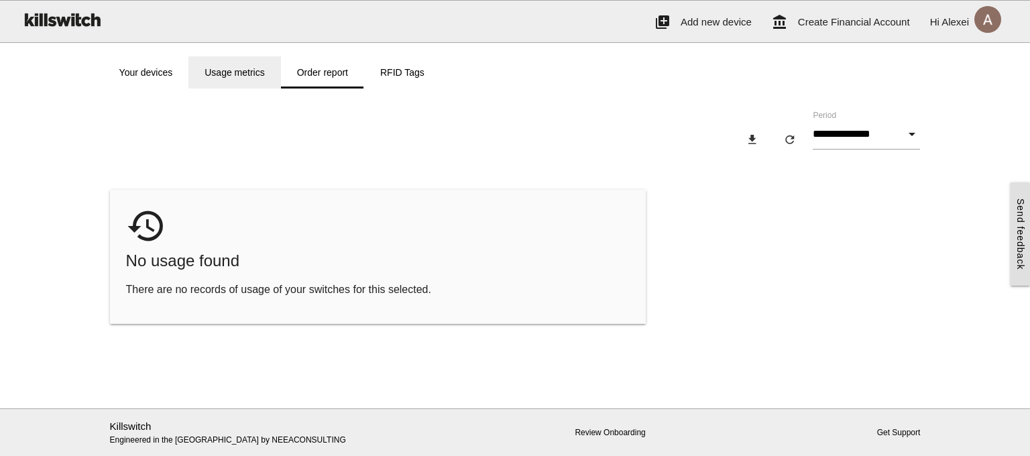
click at [260, 63] on link "Usage metrics" at bounding box center [234, 72] width 92 height 32
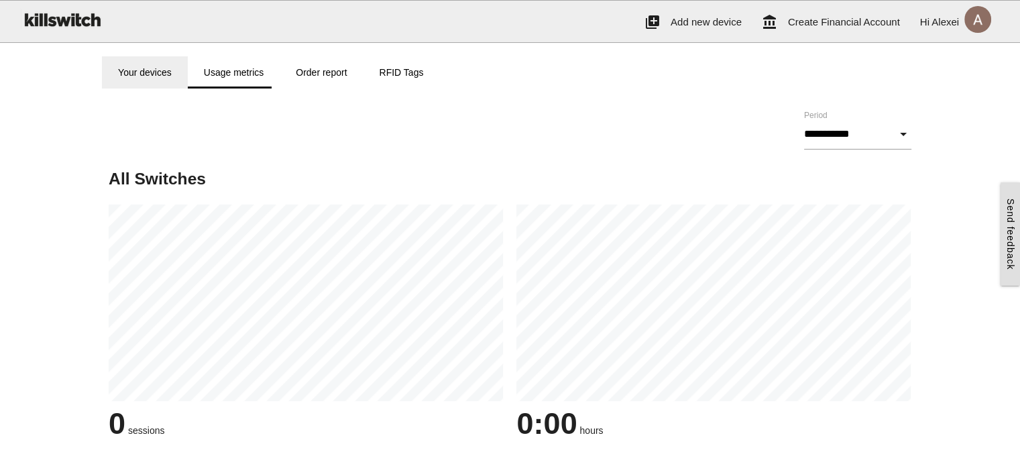
click at [174, 78] on link "Your devices" at bounding box center [145, 72] width 86 height 32
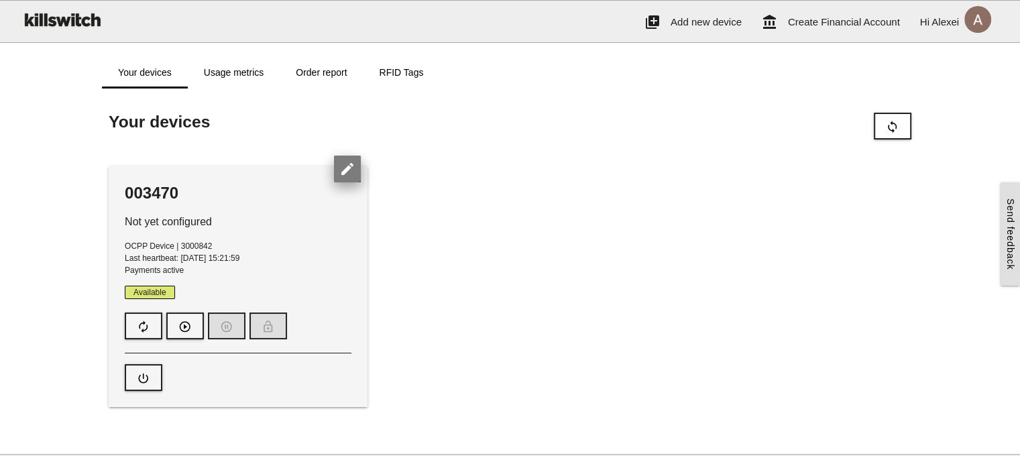
click at [341, 162] on icon "edit" at bounding box center [347, 169] width 27 height 27
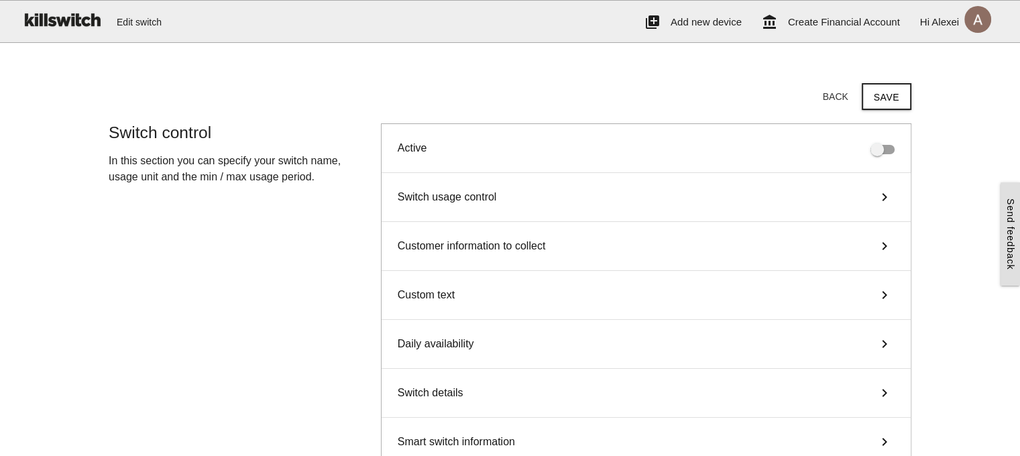
click at [536, 195] on div "Switch usage control keyboard_arrow_right" at bounding box center [645, 197] width 529 height 49
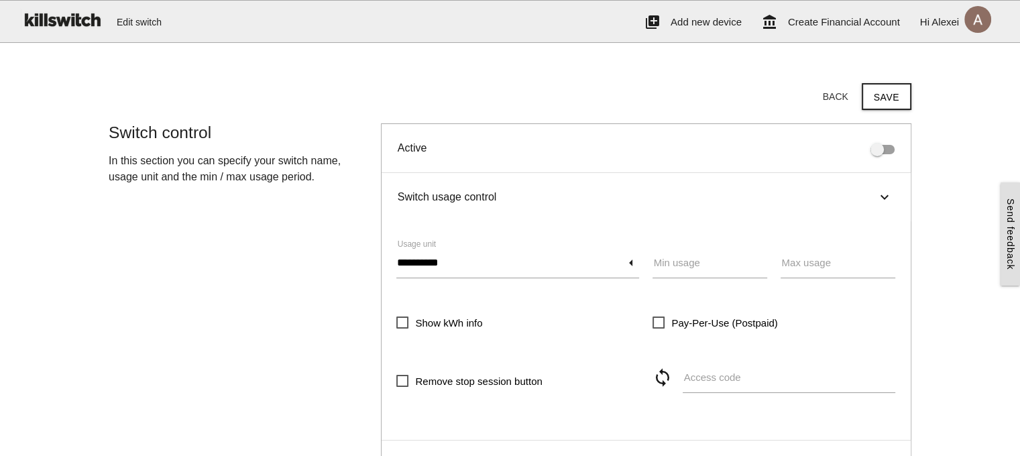
click at [536, 195] on div "Switch usage control keyboard_arrow_right" at bounding box center [645, 197] width 529 height 48
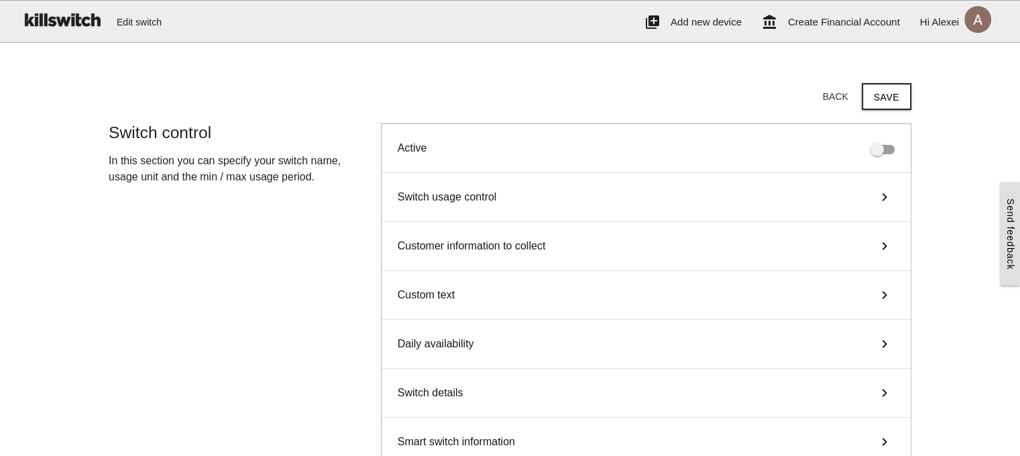
click at [536, 195] on div "Switch usage control keyboard_arrow_right" at bounding box center [645, 197] width 529 height 49
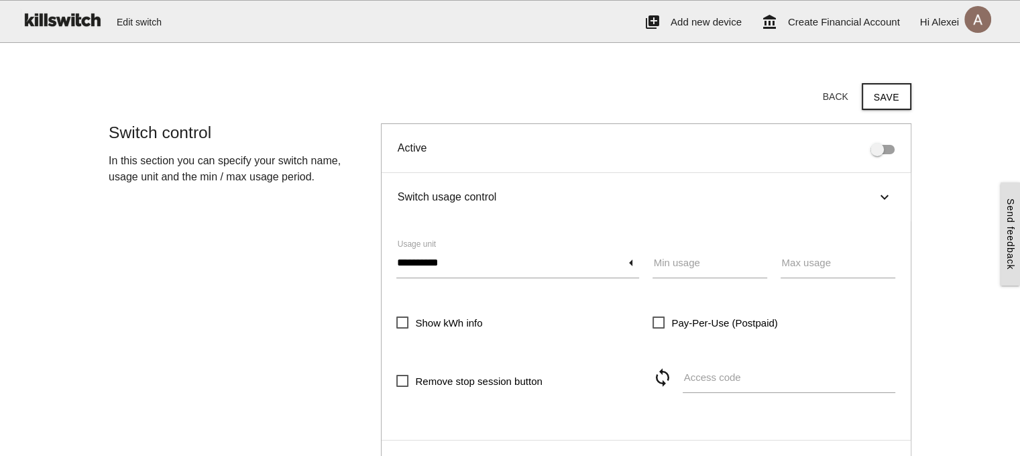
click at [536, 195] on div "Switch usage control keyboard_arrow_right" at bounding box center [645, 197] width 529 height 48
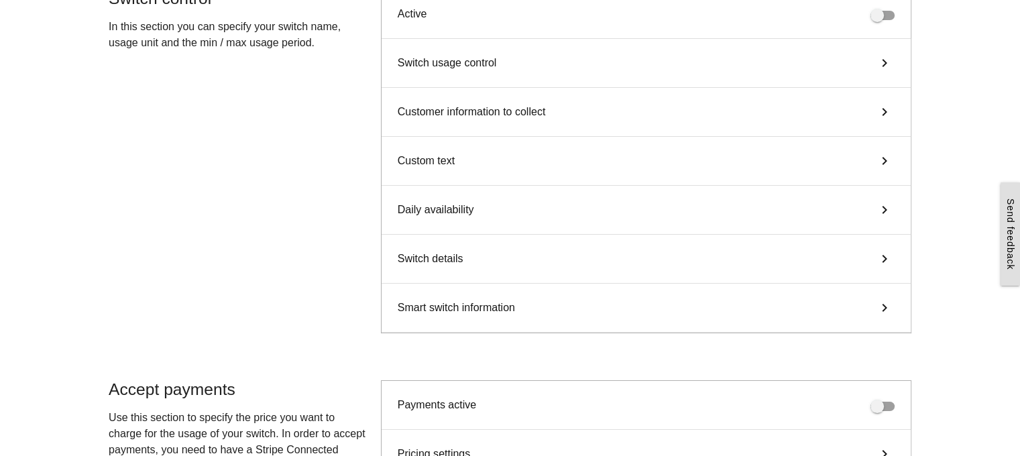
scroll to position [335, 0]
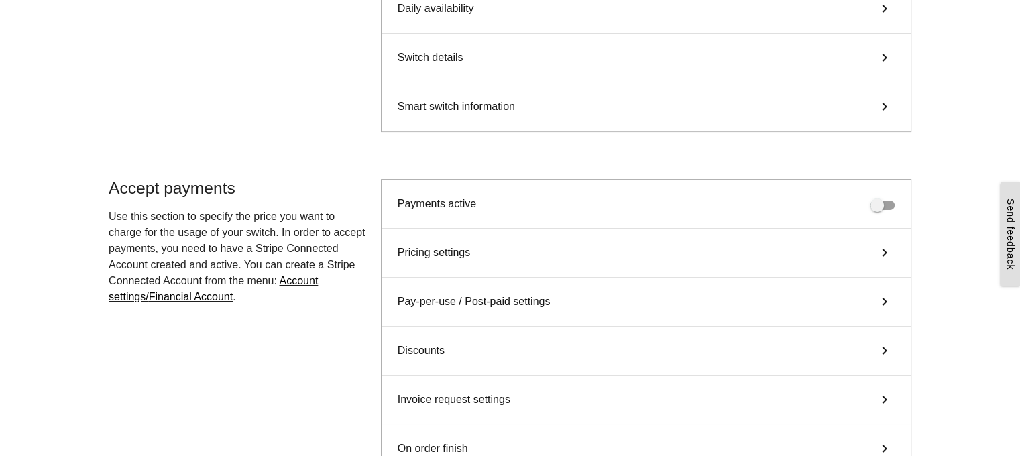
click at [860, 209] on div "Payments active" at bounding box center [645, 204] width 529 height 49
click at [877, 206] on span at bounding box center [882, 204] width 24 height 9
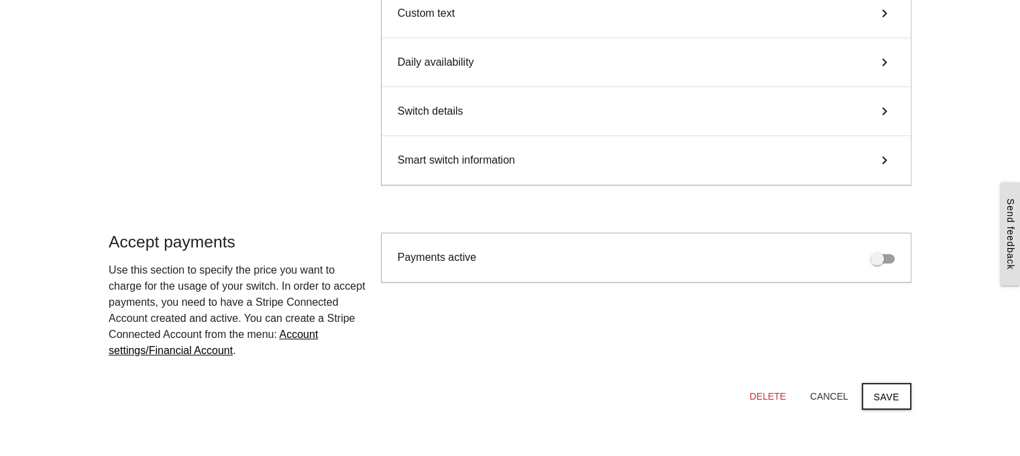
scroll to position [201, 0]
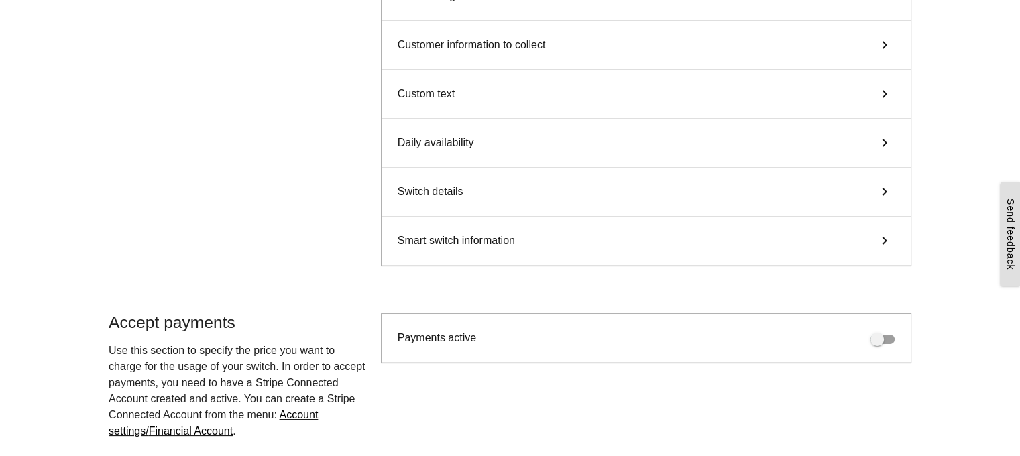
click at [546, 249] on div "Smart switch information keyboard_arrow_right" at bounding box center [645, 241] width 529 height 49
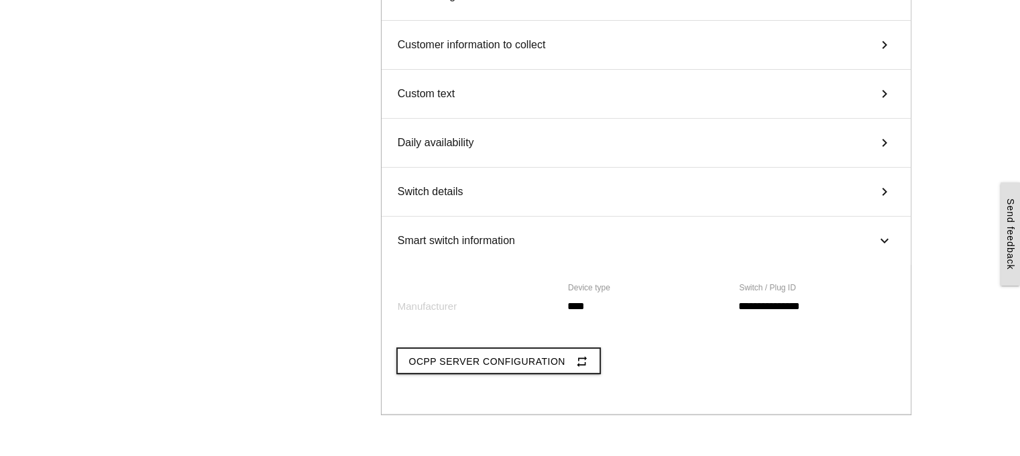
click at [530, 199] on div "Switch details keyboard_arrow_right" at bounding box center [645, 192] width 529 height 49
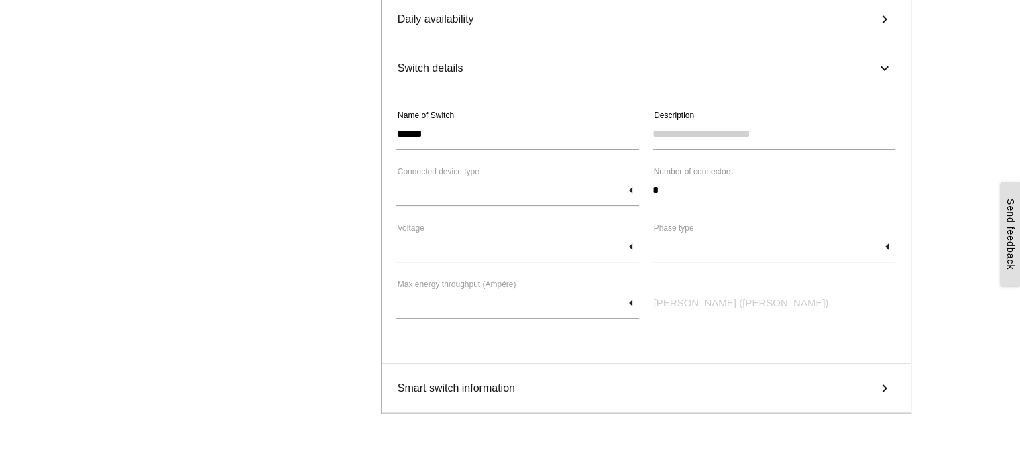
scroll to position [268, 0]
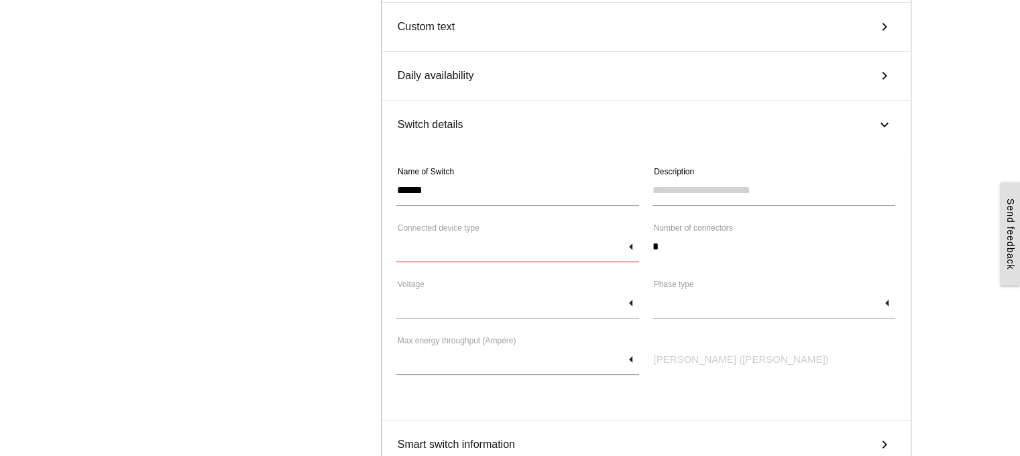
click at [563, 254] on input "text" at bounding box center [517, 246] width 243 height 31
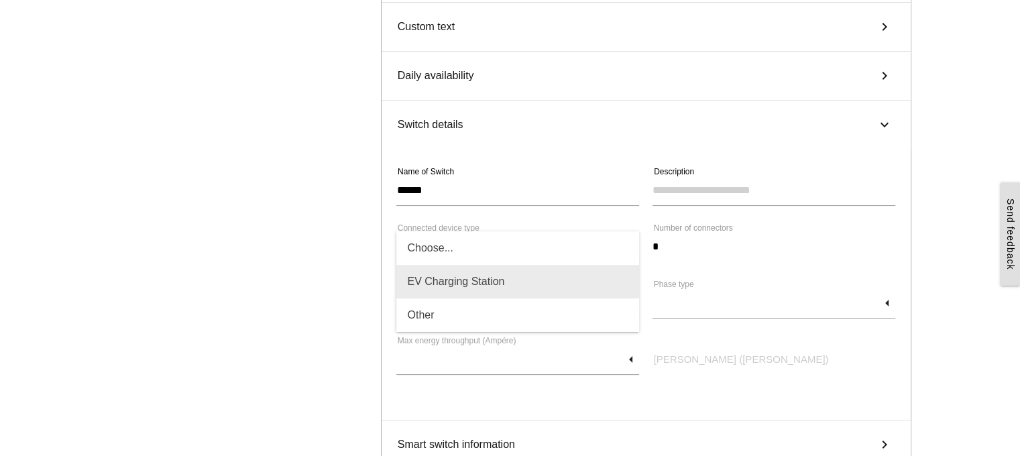
click at [561, 281] on span "EV Charging Station" at bounding box center [517, 282] width 243 height 34
type input "**********"
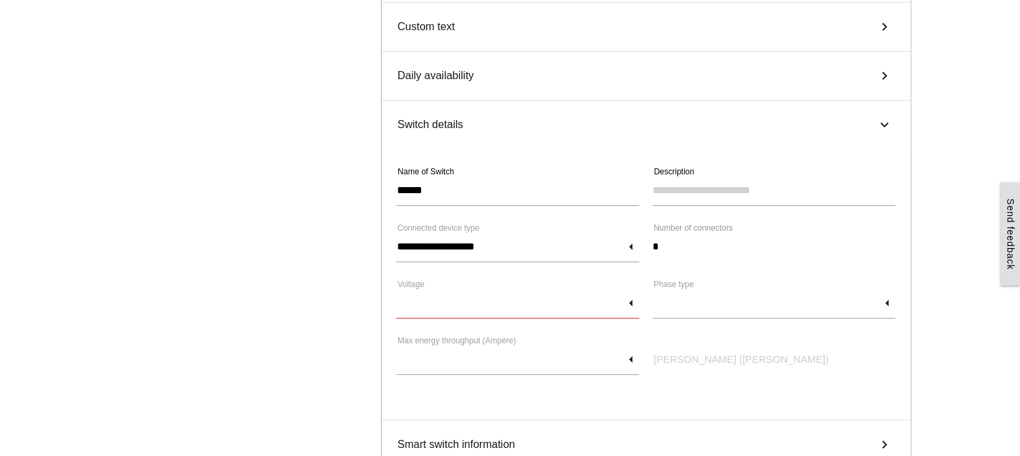
click at [562, 290] on input "text" at bounding box center [517, 303] width 243 height 31
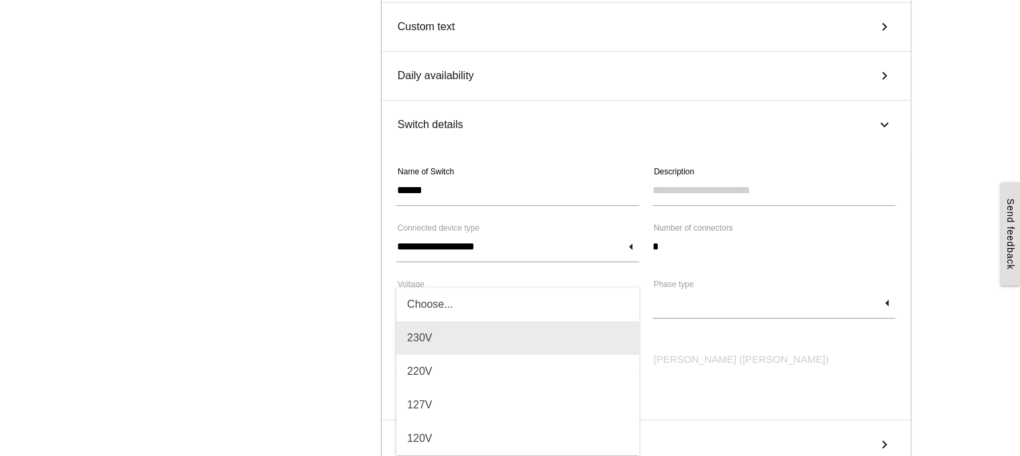
click at [556, 336] on span "230V" at bounding box center [517, 338] width 243 height 34
type input "****"
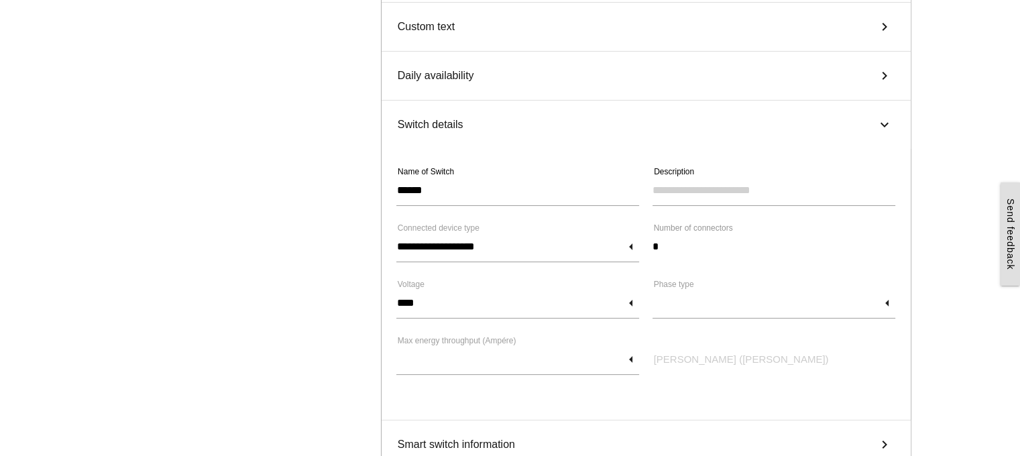
click at [721, 225] on label "Number of connectors" at bounding box center [693, 228] width 79 height 12
click at [676, 314] on input "text" at bounding box center [773, 303] width 243 height 31
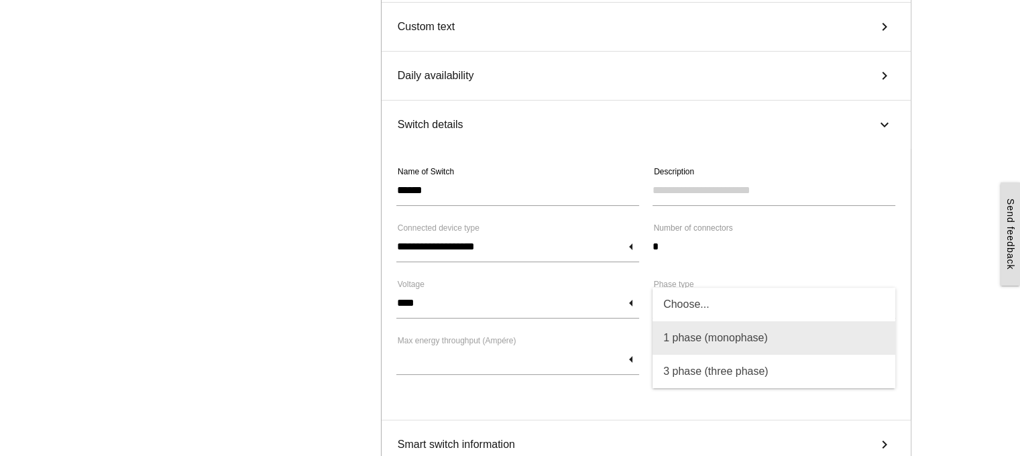
click at [729, 345] on span "1 phase (monophase)" at bounding box center [773, 338] width 243 height 34
type input "**********"
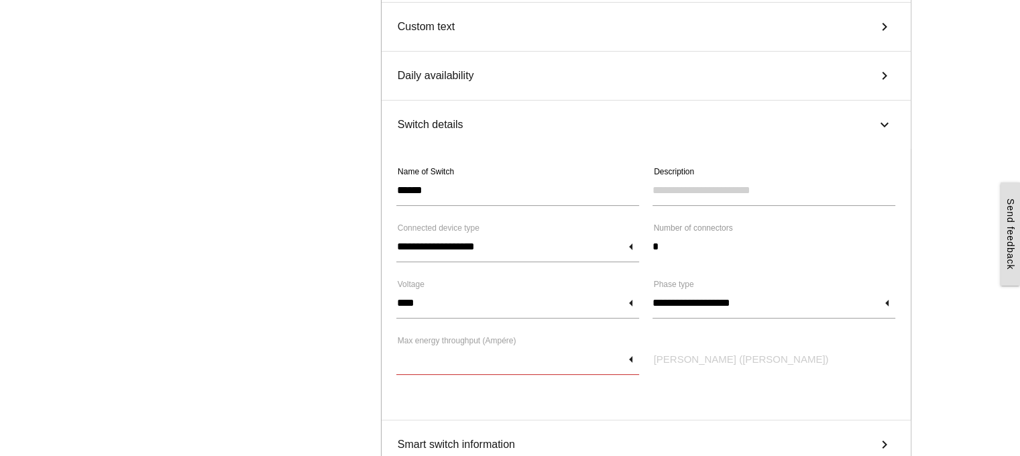
click at [569, 356] on input "text" at bounding box center [517, 359] width 243 height 31
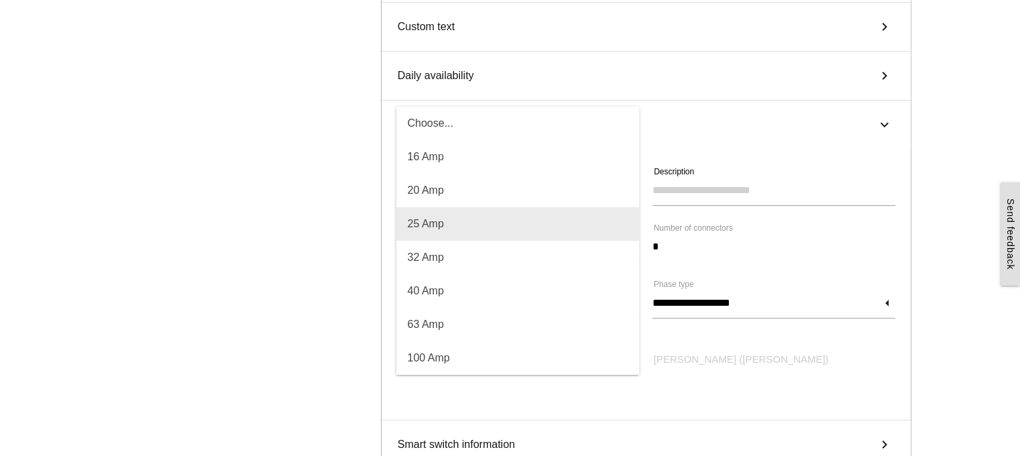
click at [506, 214] on span "25 Amp" at bounding box center [517, 224] width 243 height 34
type input "****"
type input "******"
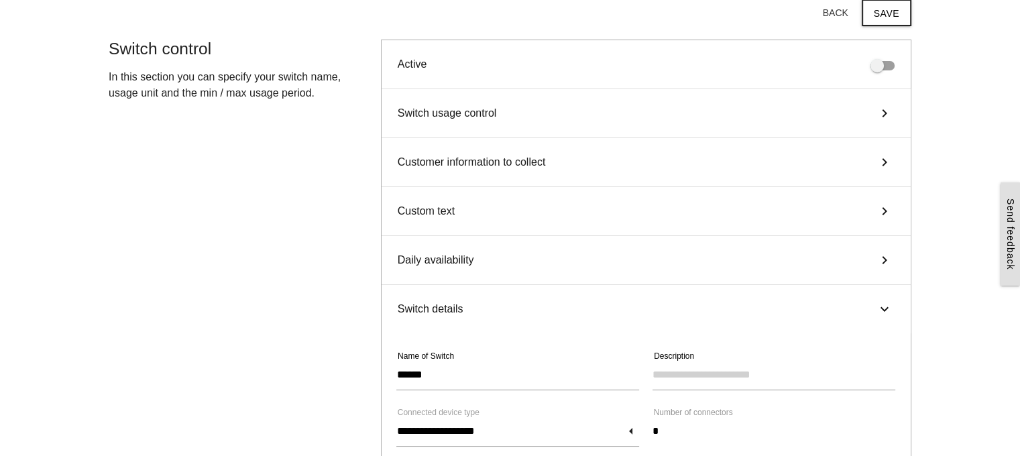
scroll to position [0, 0]
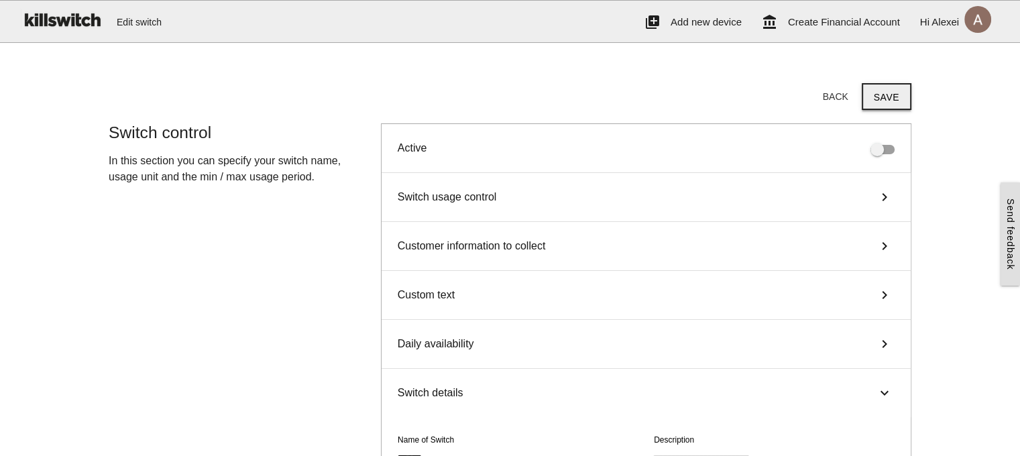
click at [891, 96] on button "Save" at bounding box center [887, 96] width 50 height 27
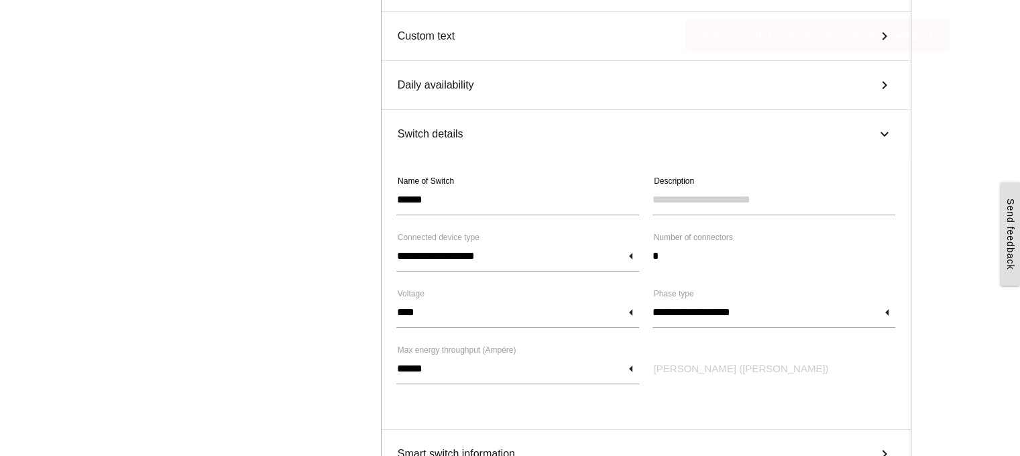
scroll to position [201, 0]
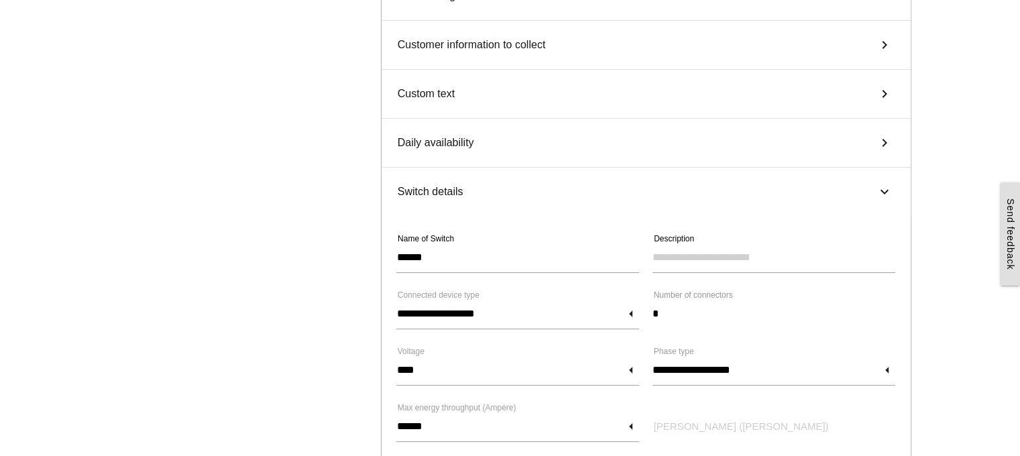
click at [593, 196] on div "Switch details keyboard_arrow_right" at bounding box center [645, 192] width 529 height 48
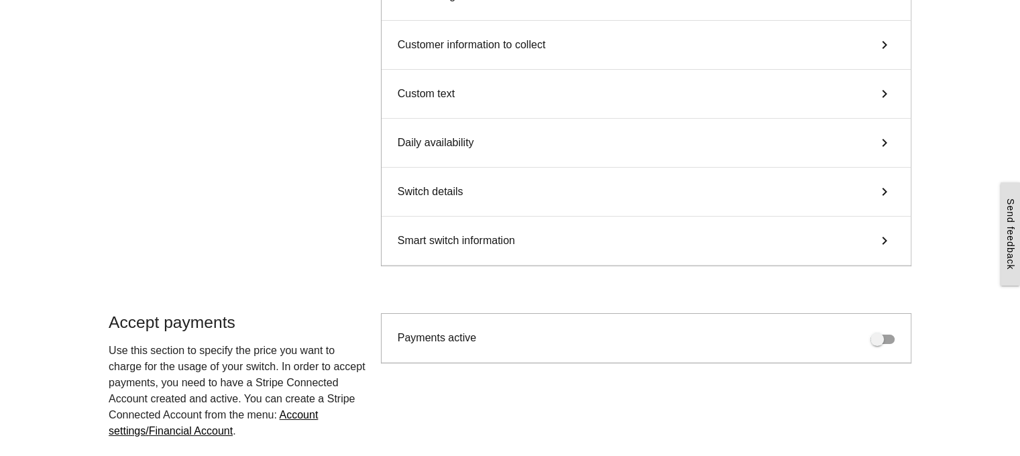
click at [584, 154] on div "Daily availability keyboard_arrow_right" at bounding box center [645, 143] width 529 height 49
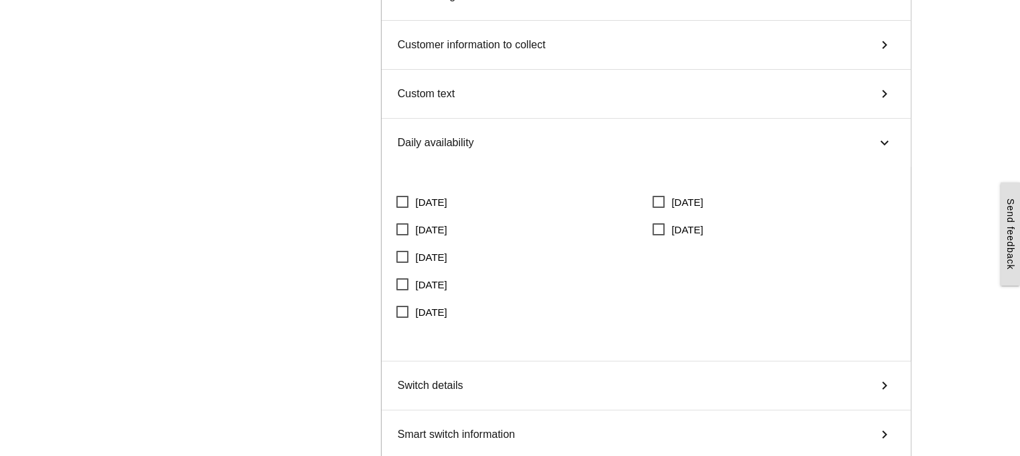
click at [584, 154] on div "Daily availability keyboard_arrow_right" at bounding box center [645, 143] width 529 height 48
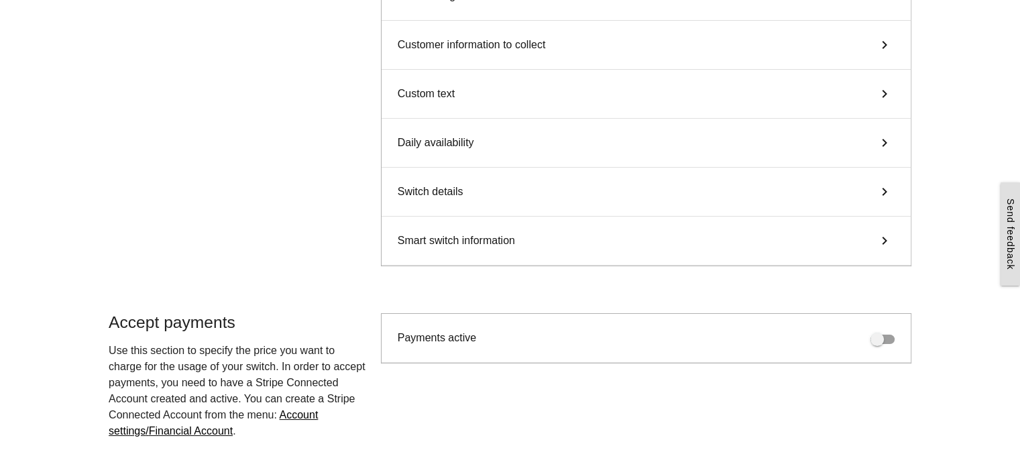
click at [526, 204] on div "Switch details keyboard_arrow_right" at bounding box center [645, 192] width 529 height 49
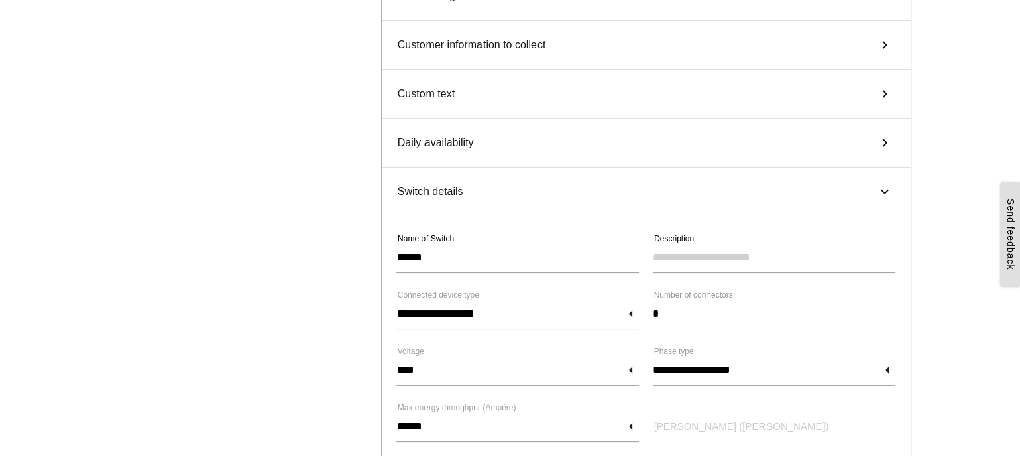
click at [526, 204] on div "Switch details keyboard_arrow_right" at bounding box center [645, 192] width 529 height 48
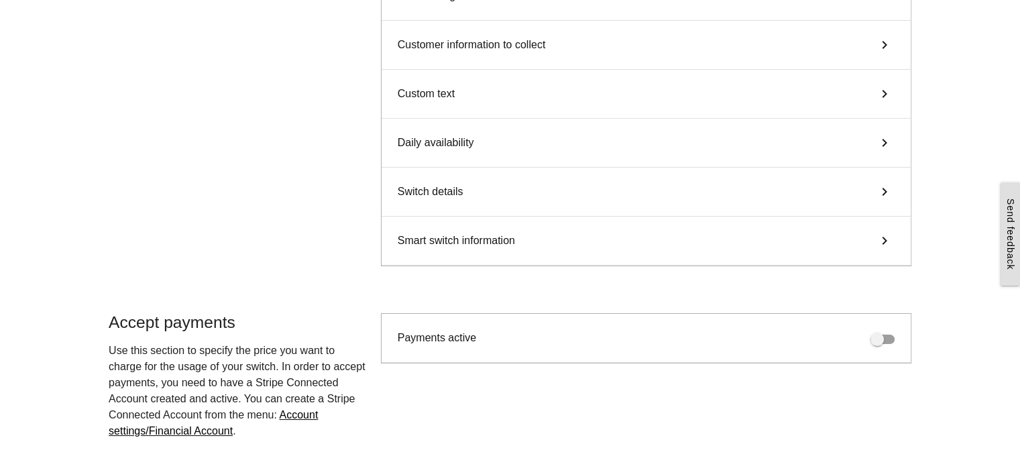
click at [526, 242] on div "Smart switch information keyboard_arrow_right" at bounding box center [645, 241] width 529 height 49
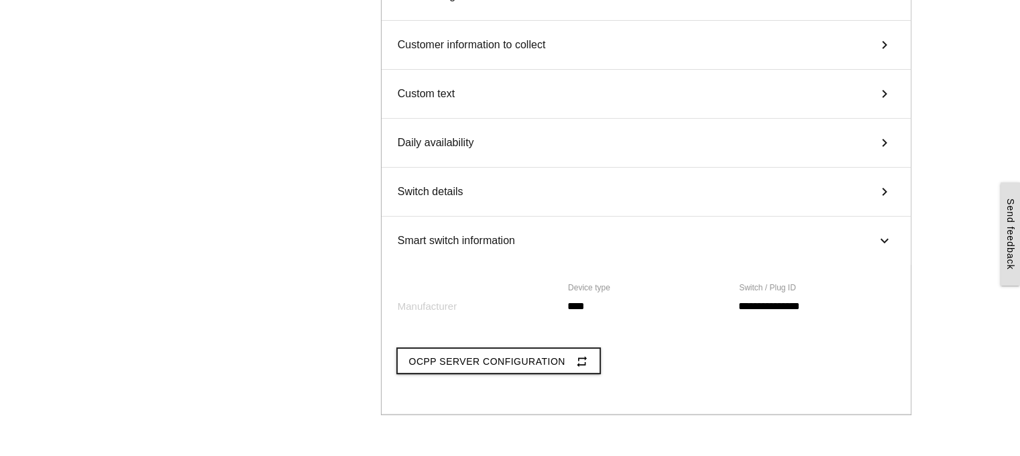
click at [526, 242] on div "Smart switch information keyboard_arrow_right" at bounding box center [645, 241] width 529 height 48
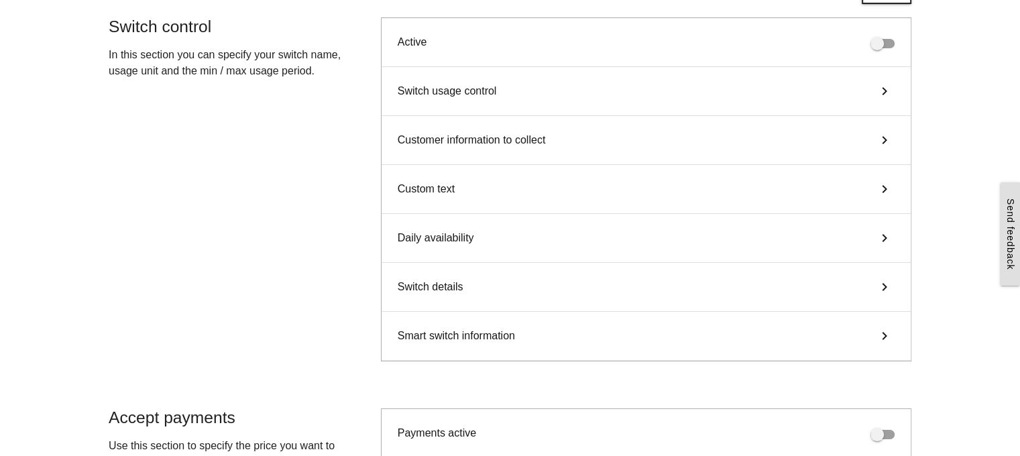
scroll to position [0, 0]
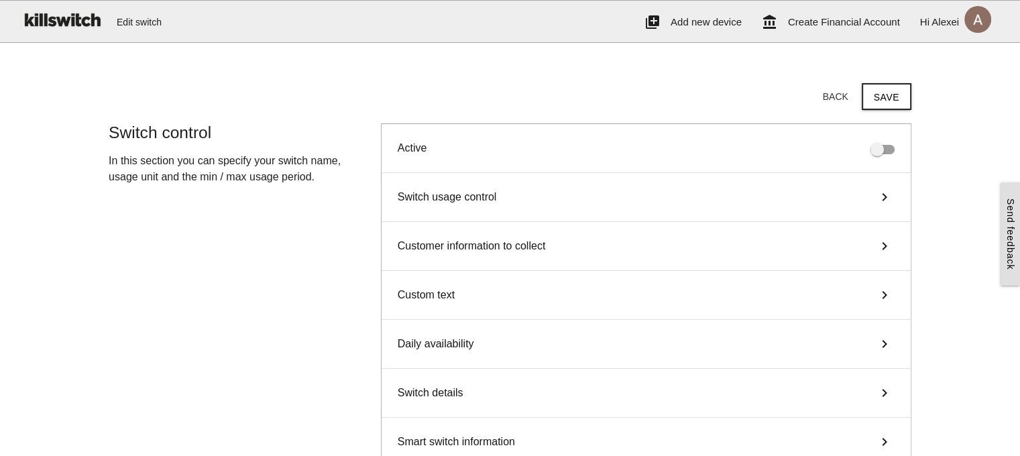
click at [518, 198] on div "Switch usage control keyboard_arrow_right" at bounding box center [645, 197] width 529 height 49
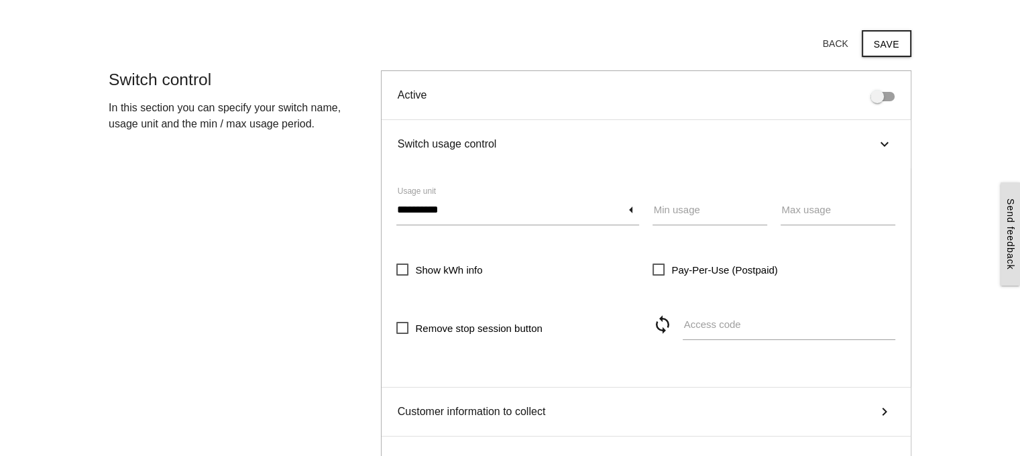
scroll to position [134, 0]
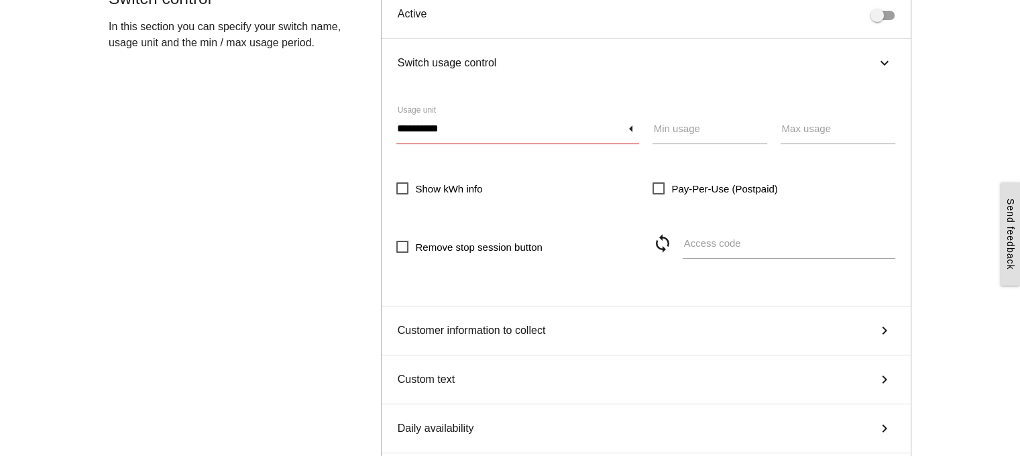
click at [633, 129] on input "**********" at bounding box center [517, 128] width 243 height 31
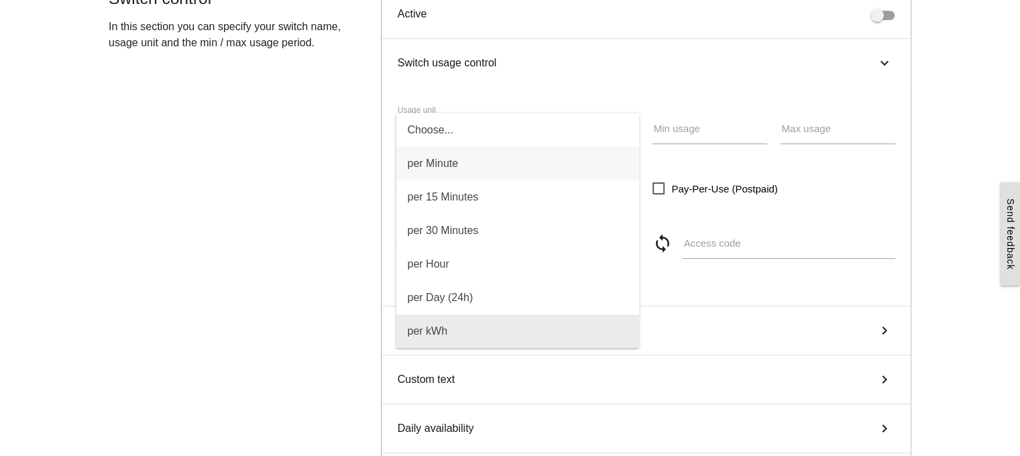
click at [483, 325] on span "per kWh" at bounding box center [517, 331] width 243 height 34
type input "*******"
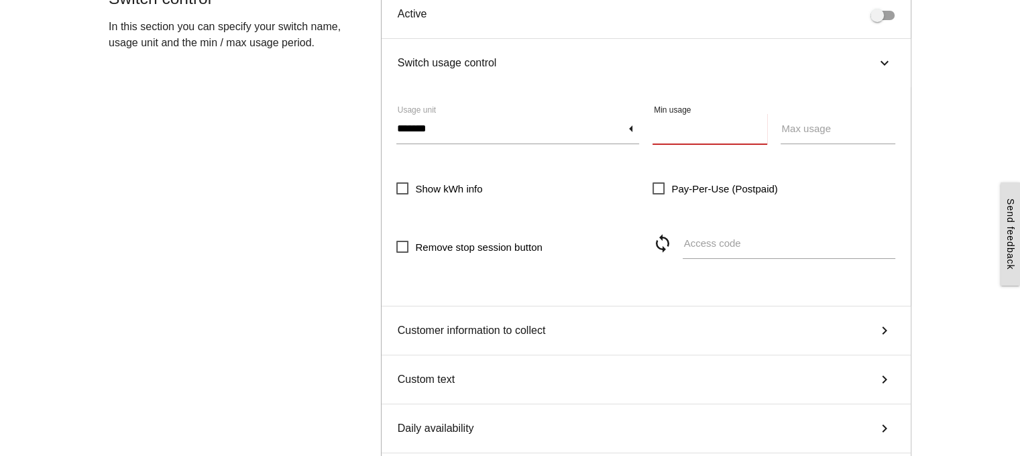
click at [712, 128] on input "Min usage" at bounding box center [709, 128] width 115 height 31
click at [724, 133] on input "Min usage" at bounding box center [709, 128] width 115 height 31
click at [762, 129] on input "*" at bounding box center [709, 128] width 115 height 31
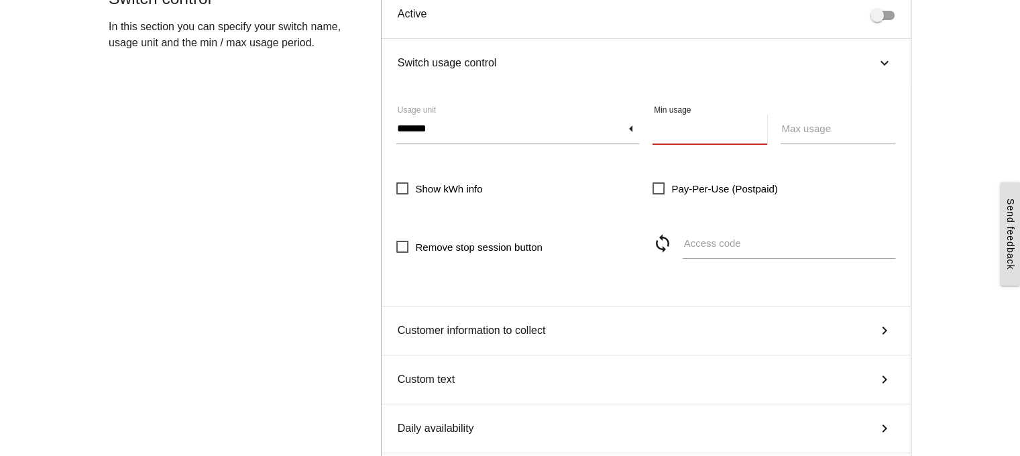
click at [762, 129] on input "*" at bounding box center [709, 128] width 115 height 31
click at [763, 129] on input "*" at bounding box center [709, 128] width 115 height 31
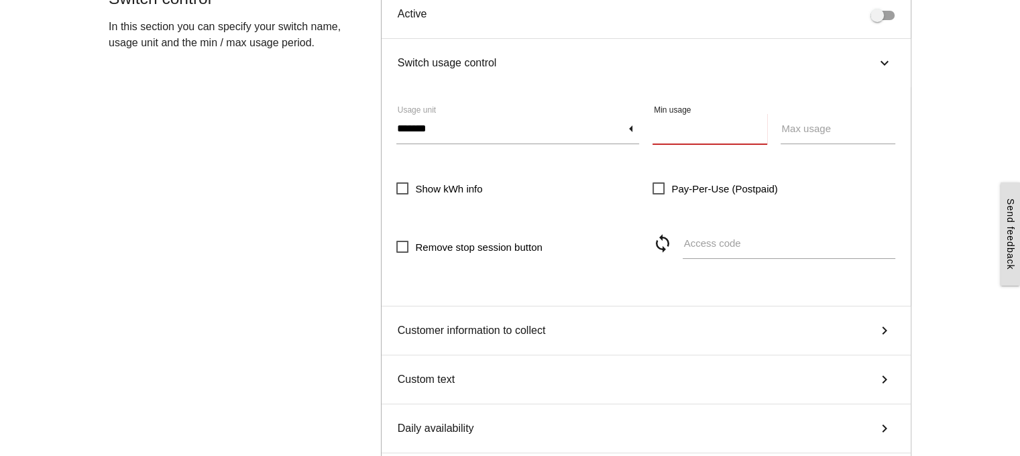
click at [761, 121] on input "*" at bounding box center [709, 128] width 115 height 31
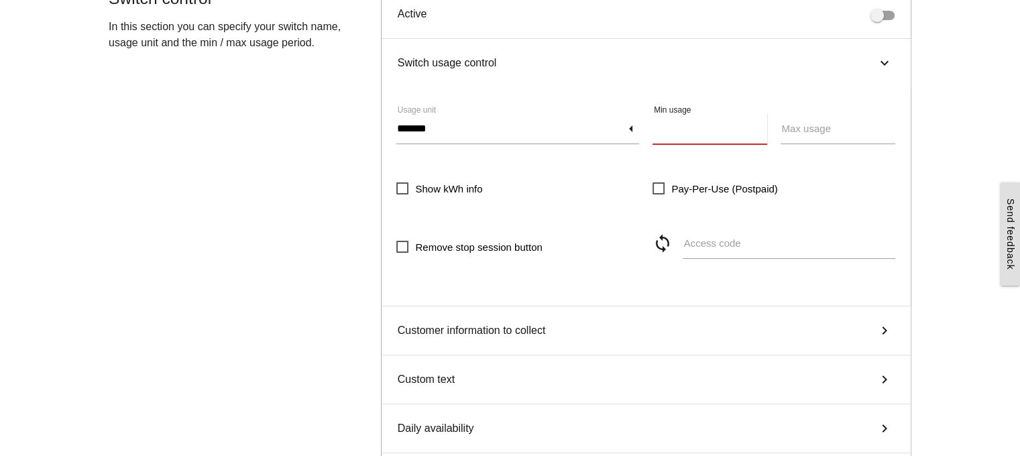
click at [761, 121] on input "*" at bounding box center [709, 128] width 115 height 31
click at [761, 121] on input "**" at bounding box center [709, 128] width 115 height 31
type input "*"
click at [756, 132] on input "*" at bounding box center [709, 128] width 115 height 31
click at [876, 128] on input "Max usage" at bounding box center [837, 128] width 115 height 31
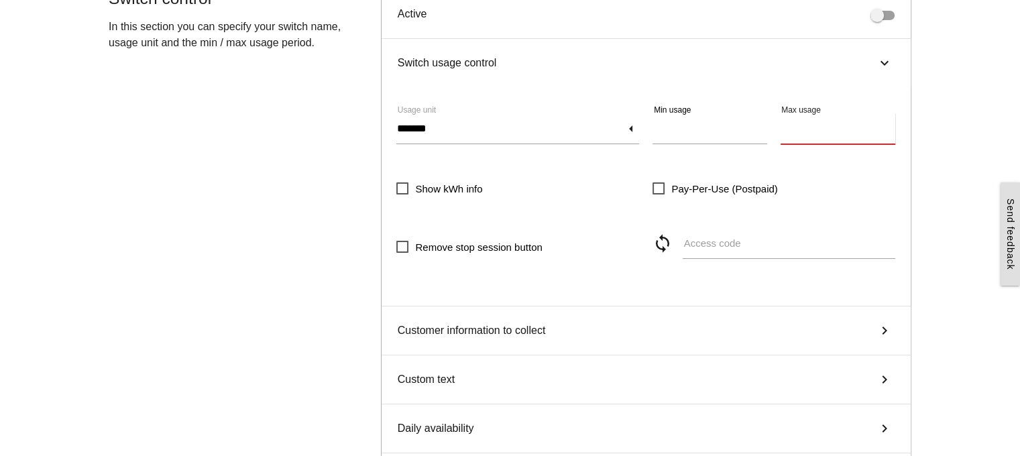
type input "**"
click at [892, 122] on input "**" at bounding box center [837, 128] width 115 height 31
click at [657, 244] on icon "sync" at bounding box center [667, 243] width 30 height 20
type input "****"
click at [539, 327] on span "Customer information to collect" at bounding box center [472, 330] width 148 height 16
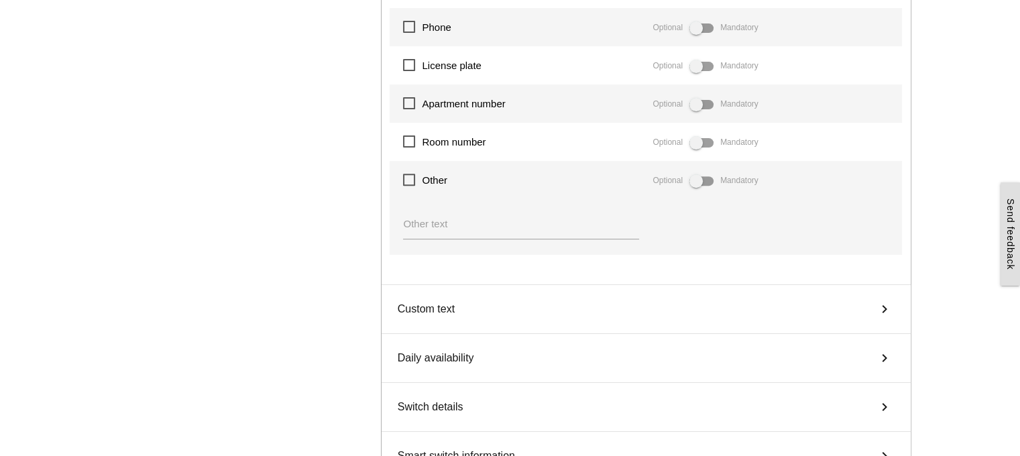
click at [520, 298] on div "Custom text keyboard_arrow_right" at bounding box center [645, 309] width 529 height 49
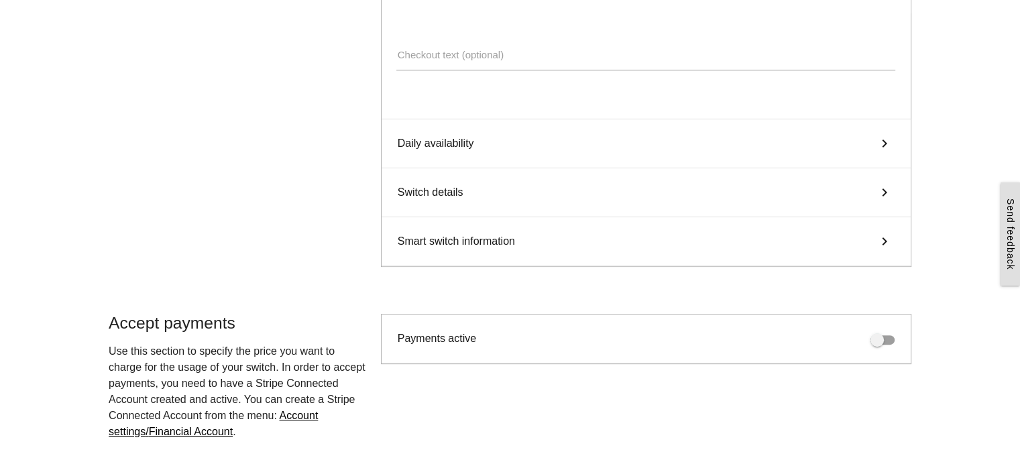
scroll to position [306, 0]
click at [531, 147] on div "Daily availability keyboard_arrow_right" at bounding box center [645, 145] width 529 height 49
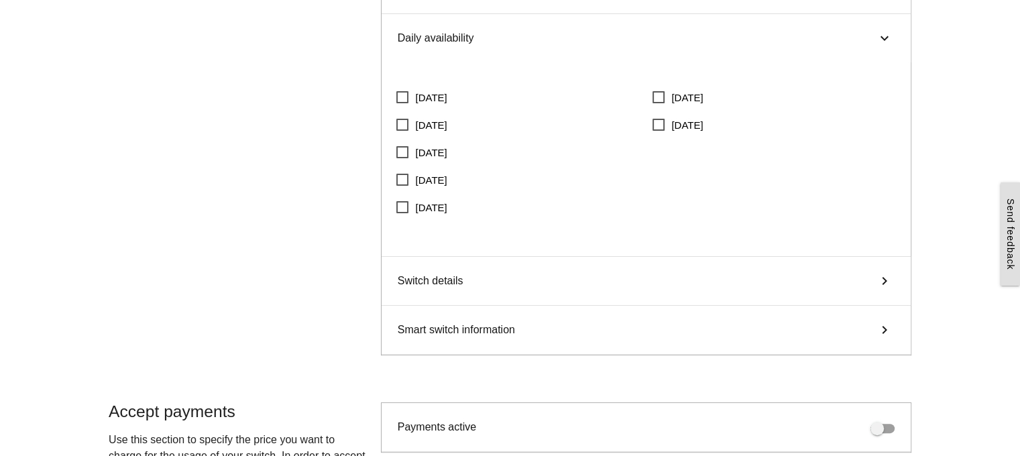
click at [550, 288] on div "Switch details keyboard_arrow_right" at bounding box center [645, 281] width 529 height 49
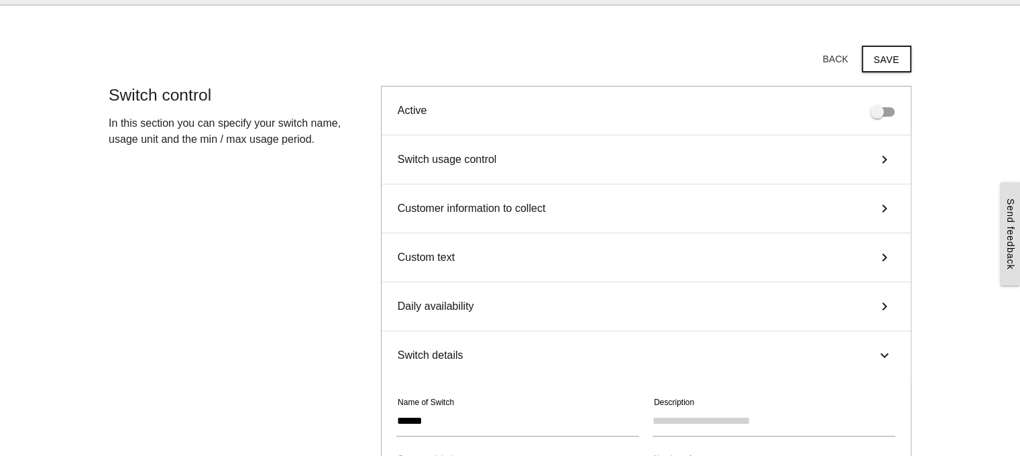
scroll to position [0, 0]
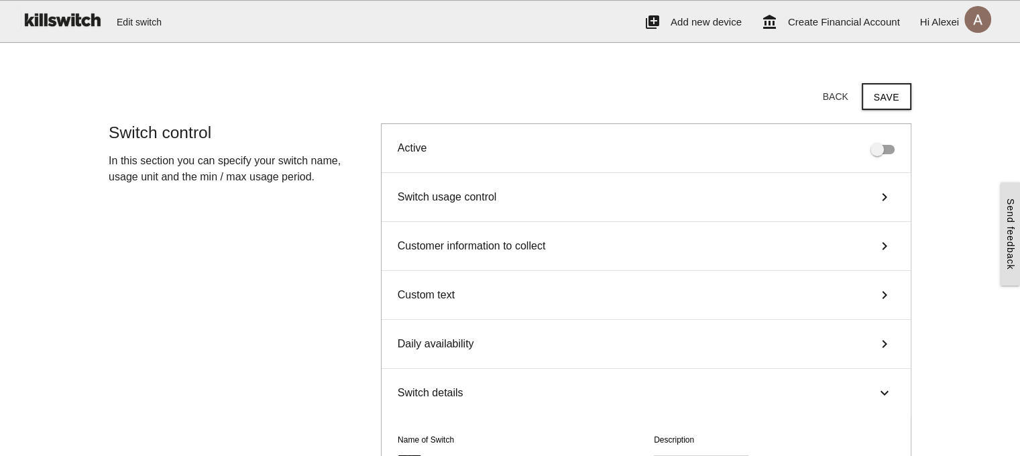
click at [883, 93] on button "Save" at bounding box center [887, 96] width 50 height 27
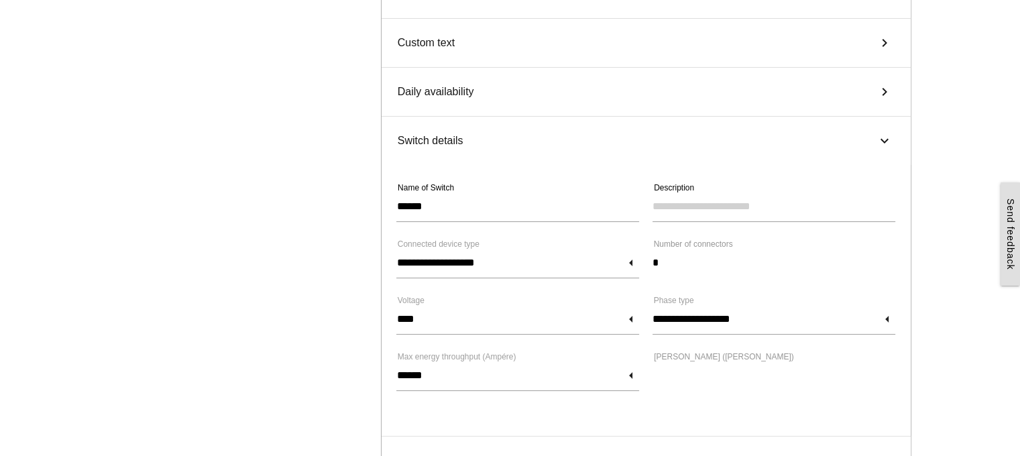
scroll to position [134, 0]
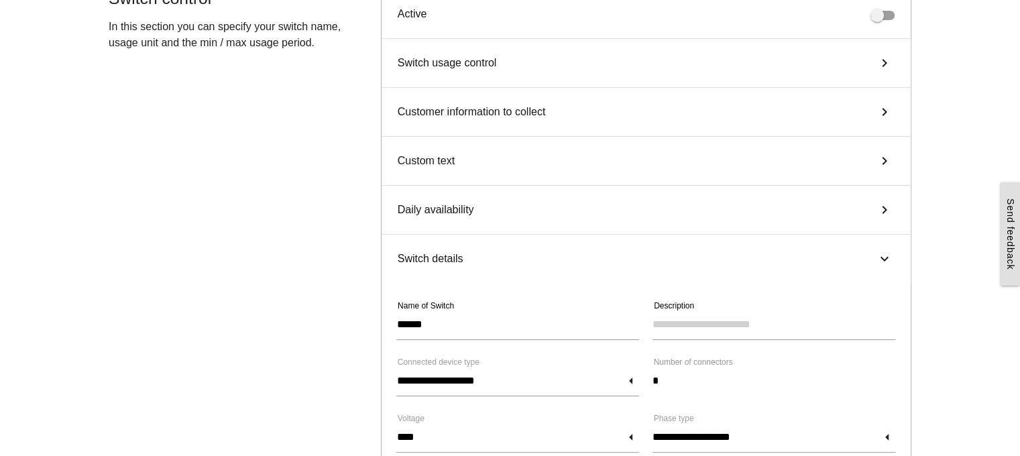
click at [518, 82] on div "Switch usage control keyboard_arrow_right" at bounding box center [645, 63] width 529 height 49
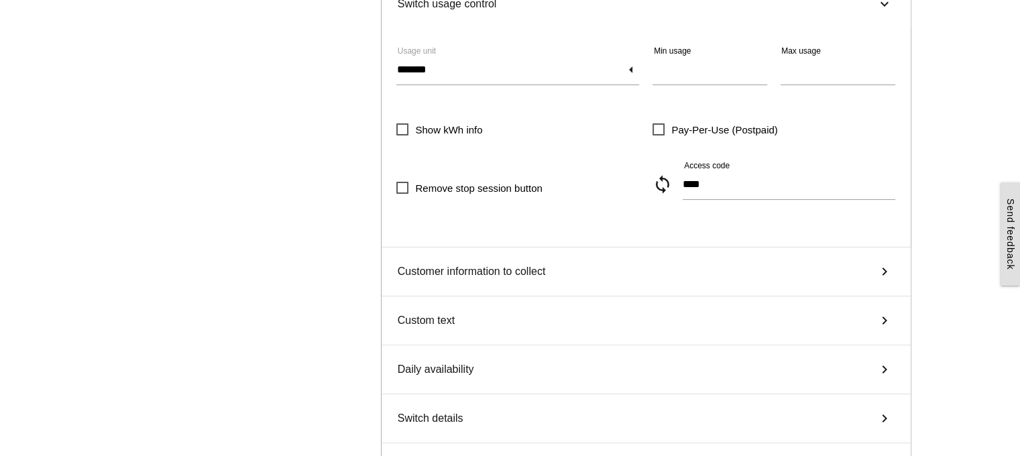
scroll to position [201, 0]
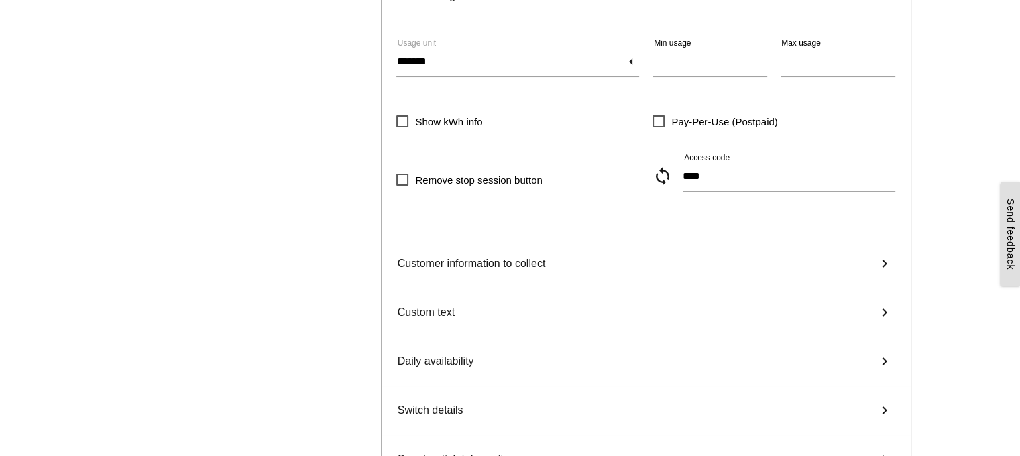
click at [660, 125] on span "Pay-Per-Use (Postpaid)" at bounding box center [714, 121] width 125 height 17
click at [475, 186] on span "Remove stop session button" at bounding box center [468, 180] width 145 height 17
click at [419, 125] on span "Show kWh info" at bounding box center [439, 121] width 86 height 17
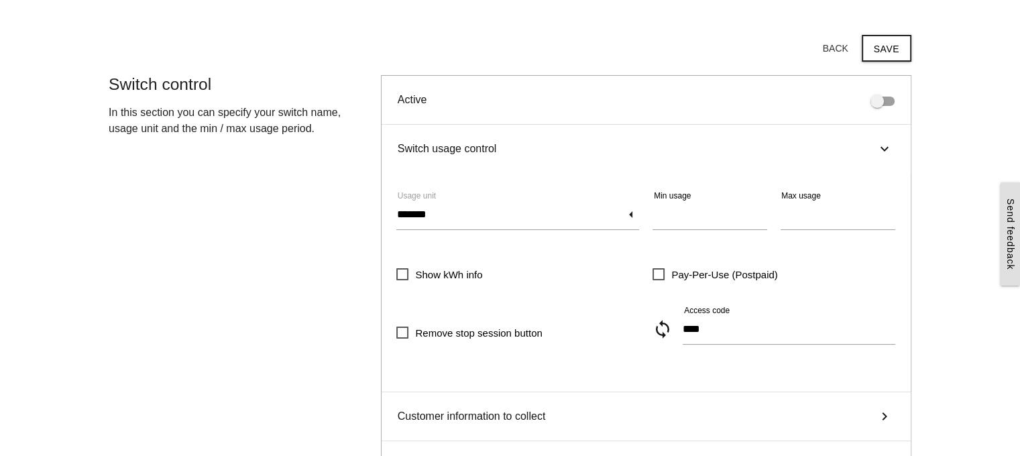
scroll to position [0, 0]
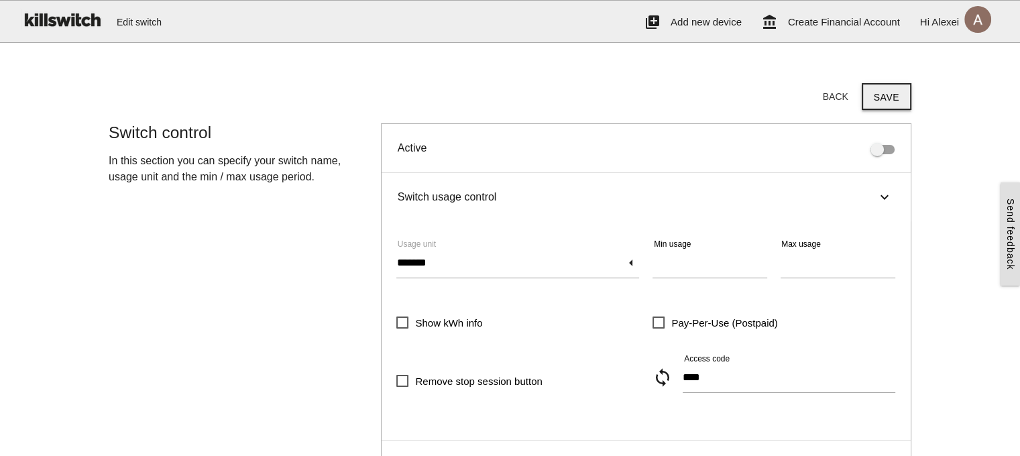
click at [885, 101] on button "Save" at bounding box center [887, 96] width 50 height 27
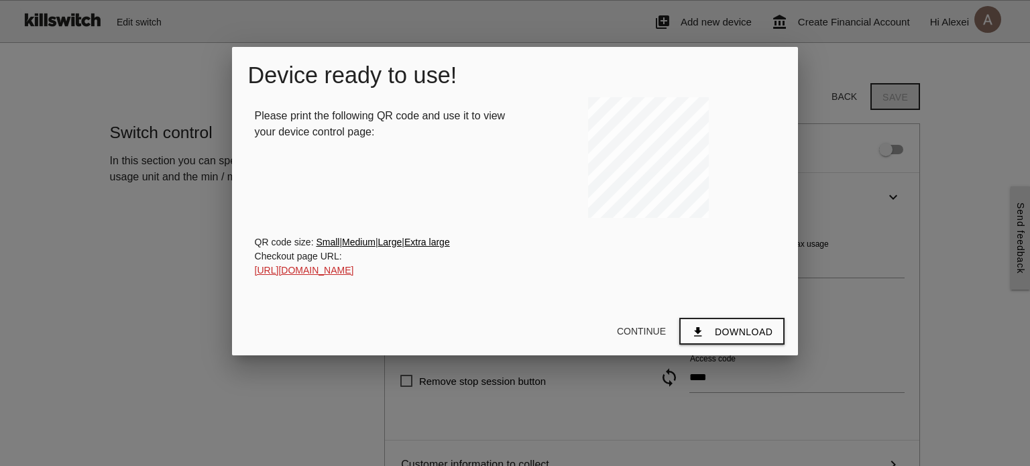
click at [381, 278] on div "Checkout page URL: https://app.killswitch.cc/ksqrc?s=3000842-618109" at bounding box center [515, 263] width 521 height 28
click at [354, 276] on link "https://app.killswitch.cc/ksqrc?s=3000842-618109" at bounding box center [304, 270] width 99 height 11
click at [649, 343] on button "Continue" at bounding box center [641, 331] width 70 height 24
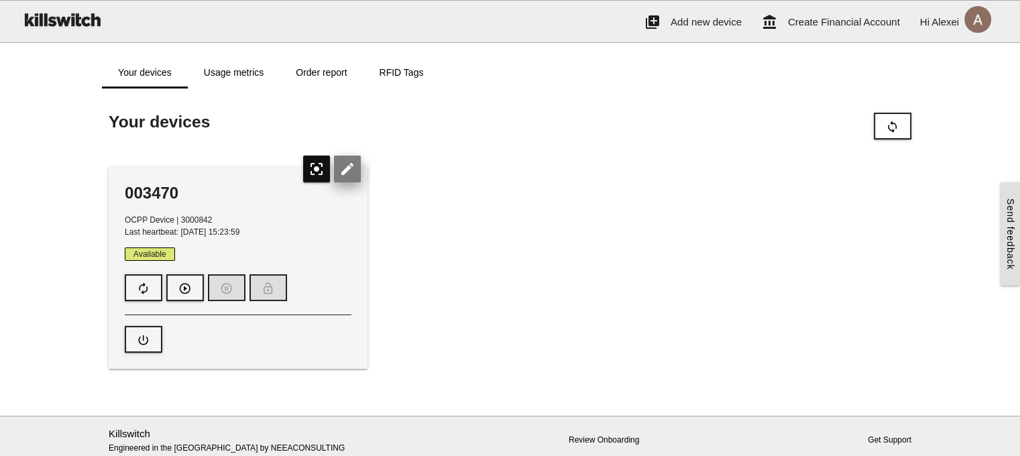
click at [347, 171] on icon "edit" at bounding box center [347, 169] width 27 height 27
type input "*"
type input "**"
type input "****"
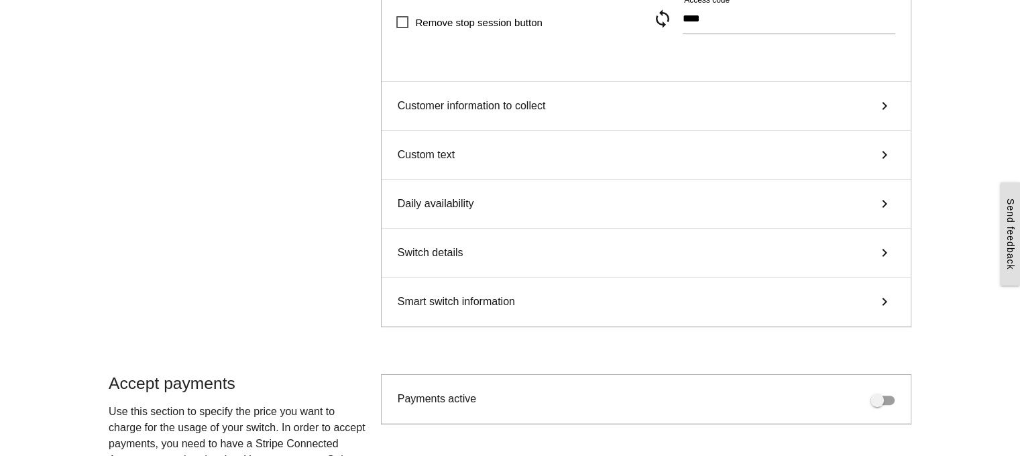
scroll to position [335, 0]
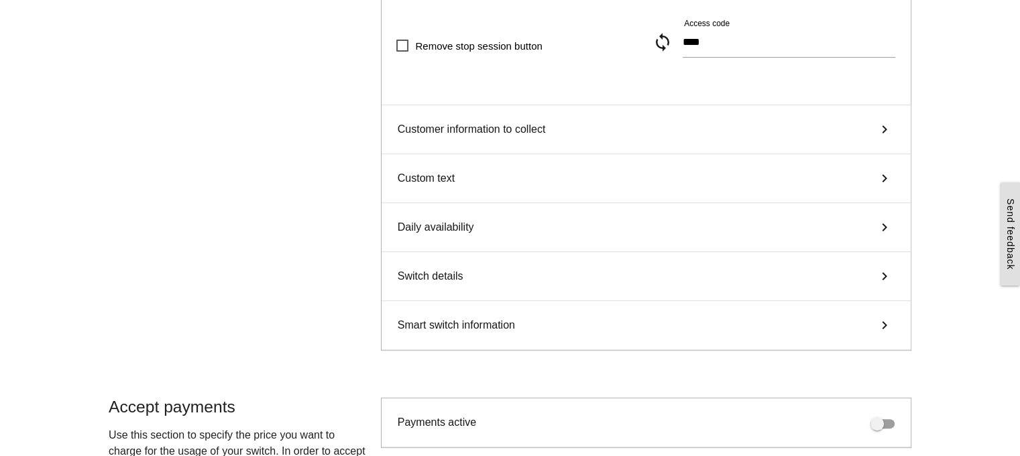
click at [510, 278] on div "Switch details keyboard_arrow_right" at bounding box center [645, 276] width 529 height 49
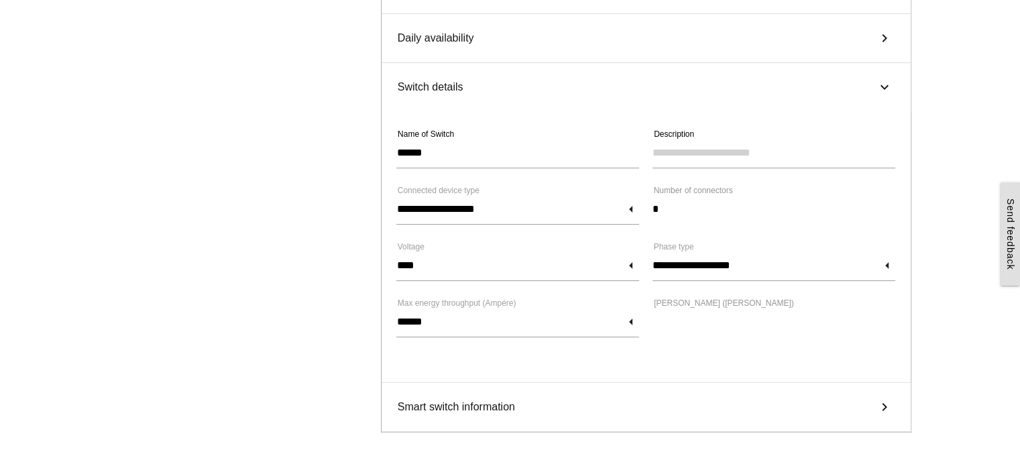
scroll to position [363, 0]
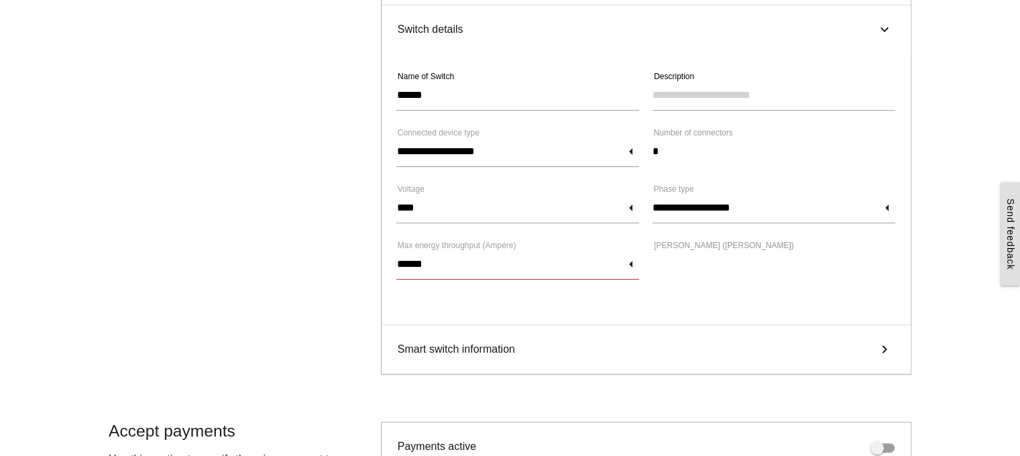
click at [621, 266] on input "******" at bounding box center [517, 264] width 243 height 31
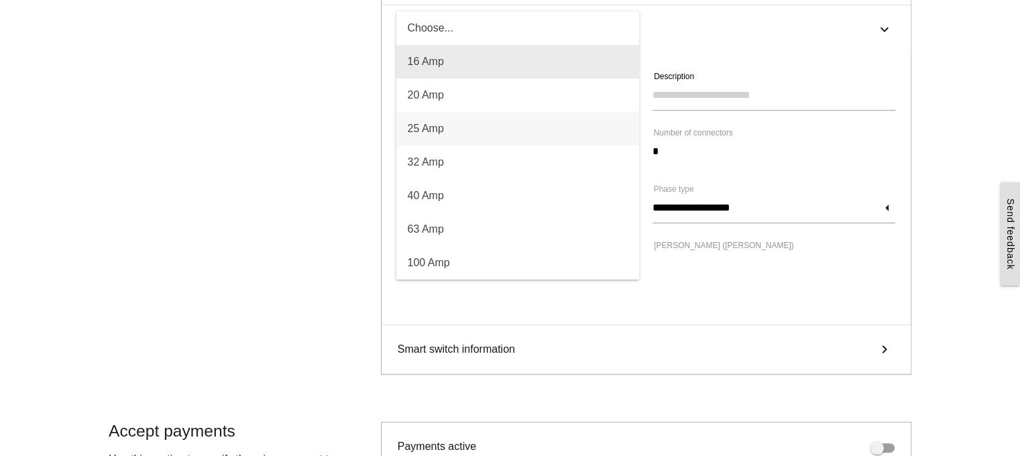
click at [459, 63] on span "16 Amp" at bounding box center [517, 62] width 243 height 34
type input "****"
type input "******"
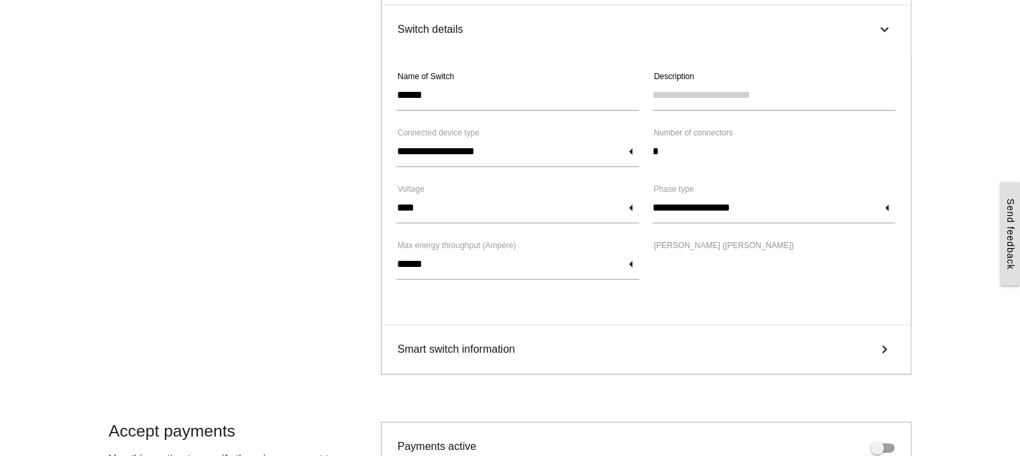
click at [898, 329] on div "Smart switch information keyboard_arrow_right" at bounding box center [645, 349] width 529 height 49
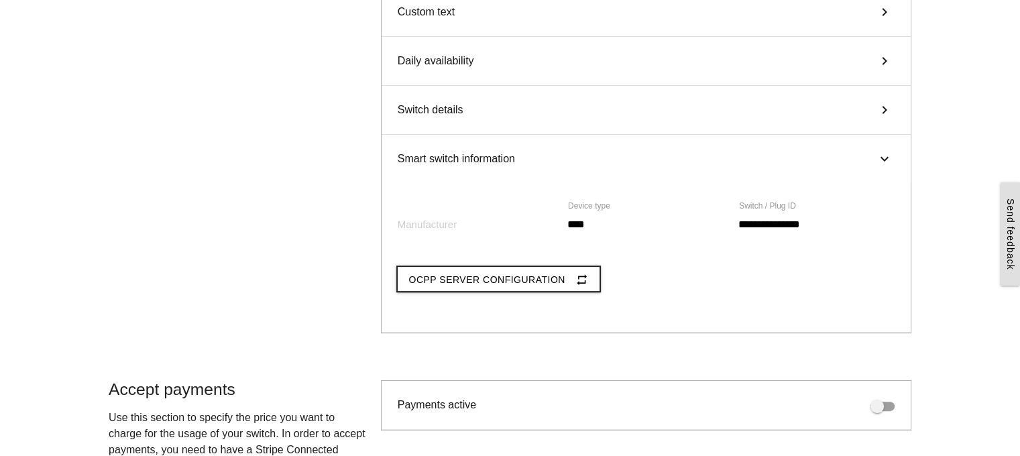
scroll to position [201, 0]
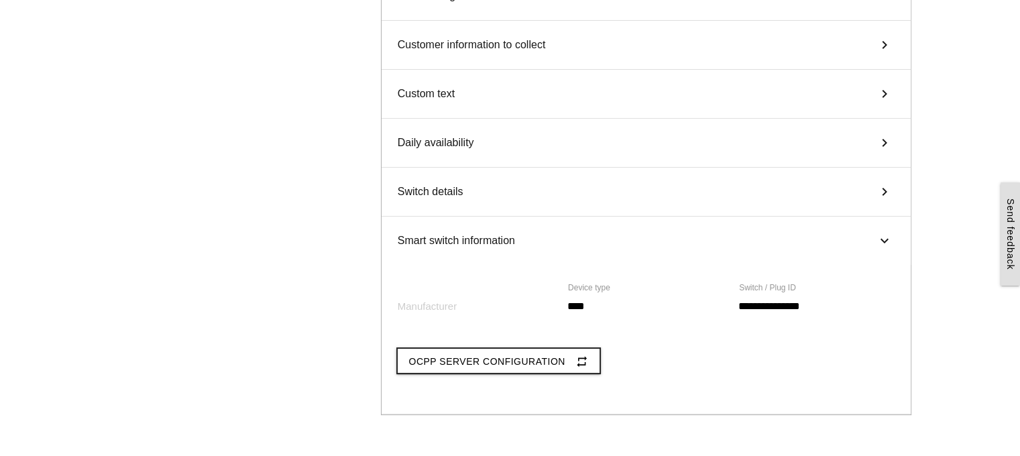
click at [524, 187] on div "Switch details keyboard_arrow_right" at bounding box center [645, 192] width 529 height 49
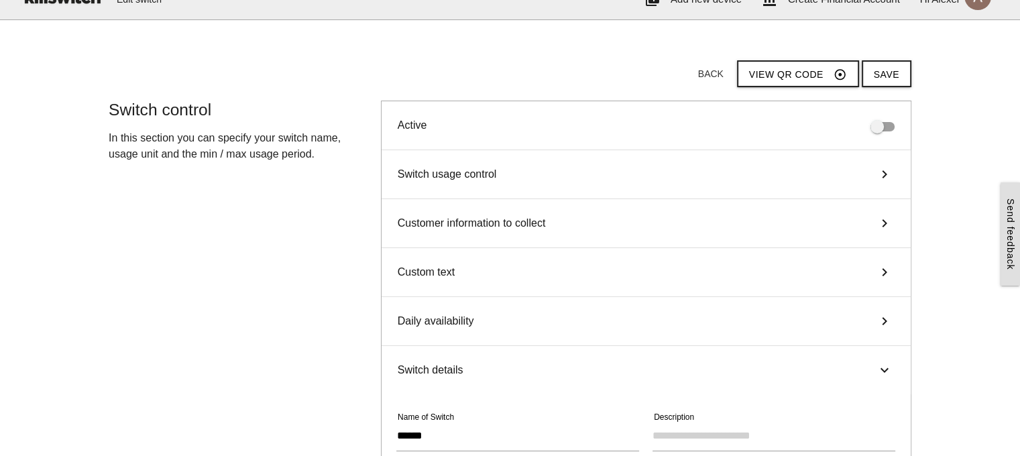
scroll to position [0, 0]
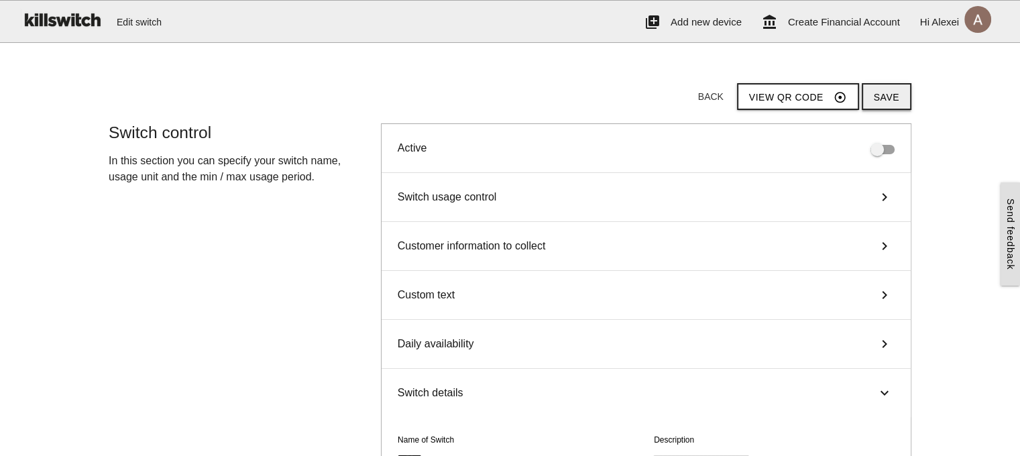
click at [888, 97] on button "Save" at bounding box center [887, 96] width 50 height 27
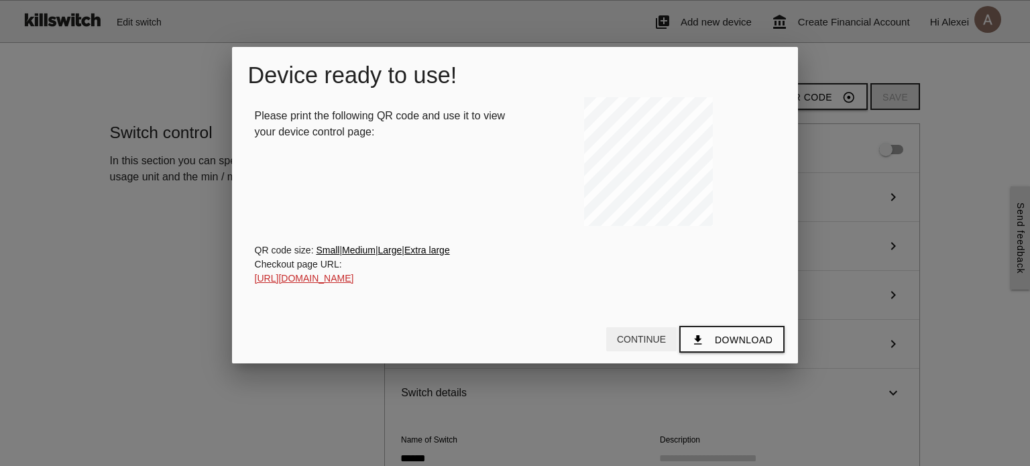
click at [650, 348] on button "Continue" at bounding box center [641, 339] width 70 height 24
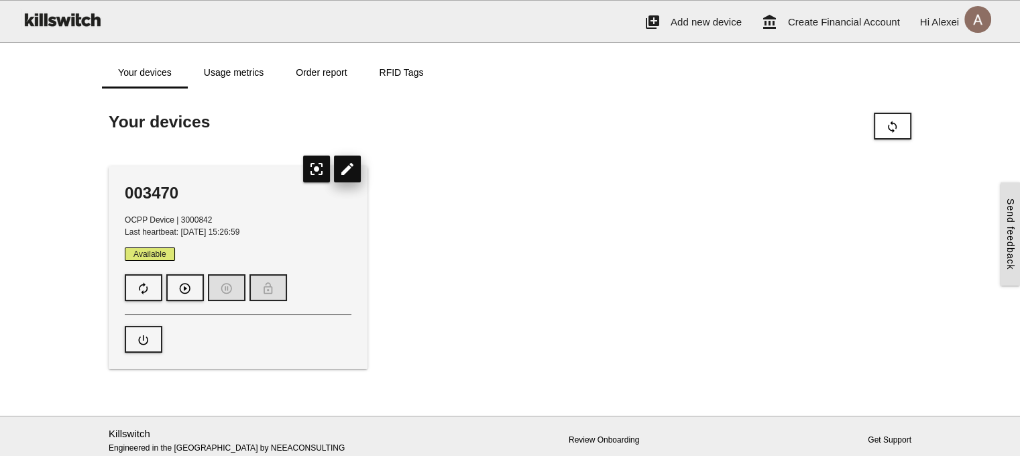
click at [353, 172] on icon "edit" at bounding box center [347, 169] width 27 height 27
type input "******"
type input "****"
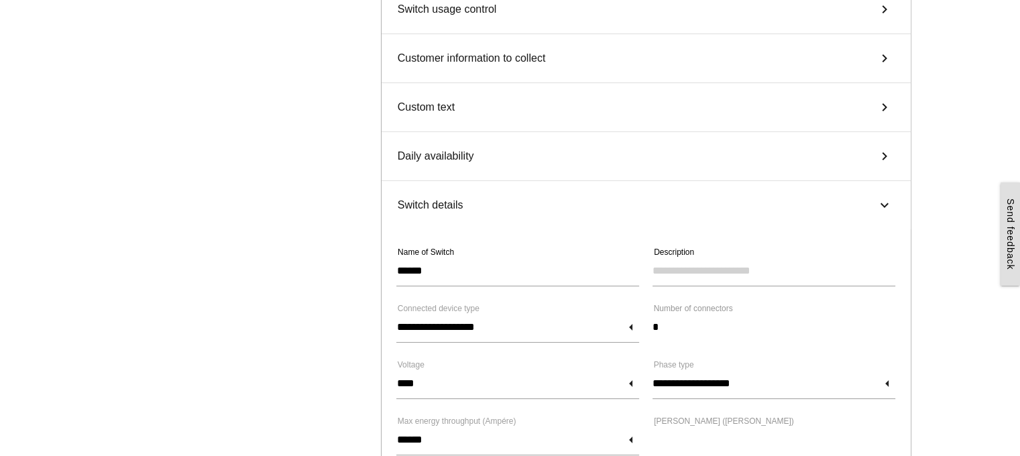
scroll to position [67, 0]
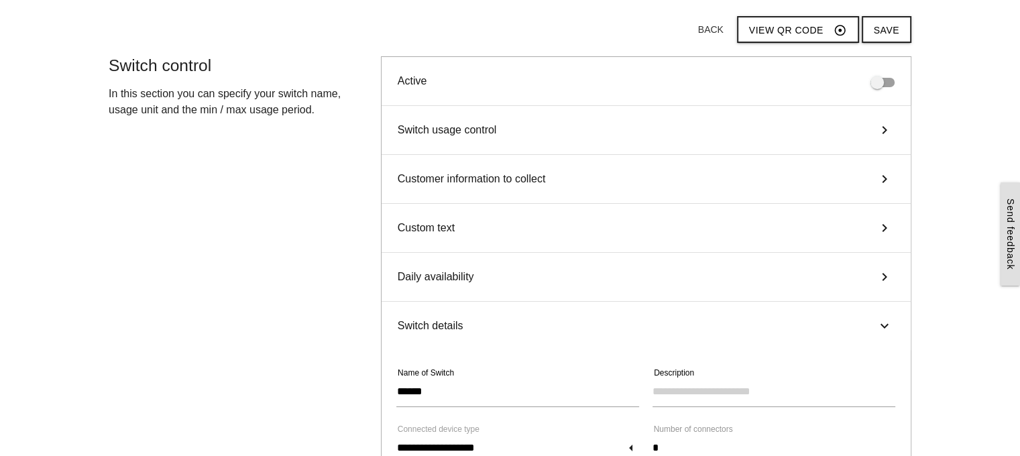
click at [507, 318] on div "Switch details keyboard_arrow_right" at bounding box center [645, 326] width 529 height 48
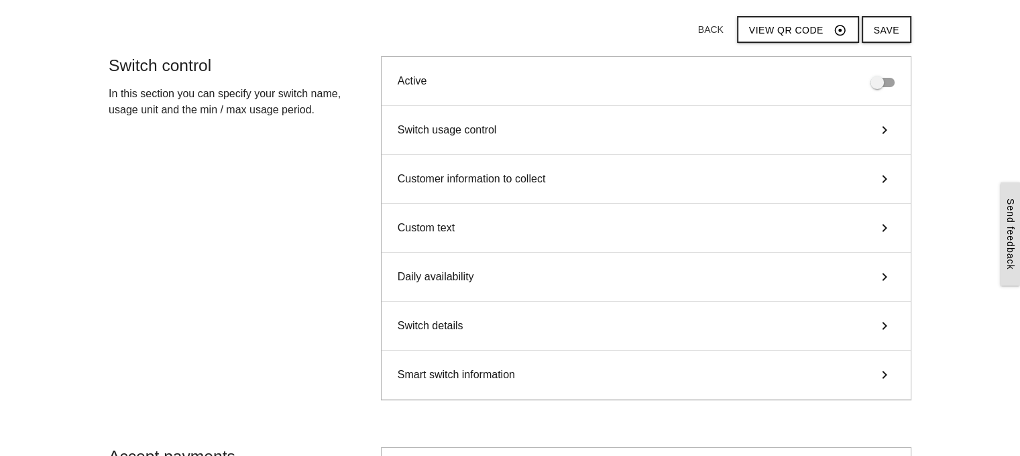
click at [524, 126] on div "Switch usage control keyboard_arrow_right" at bounding box center [645, 130] width 529 height 49
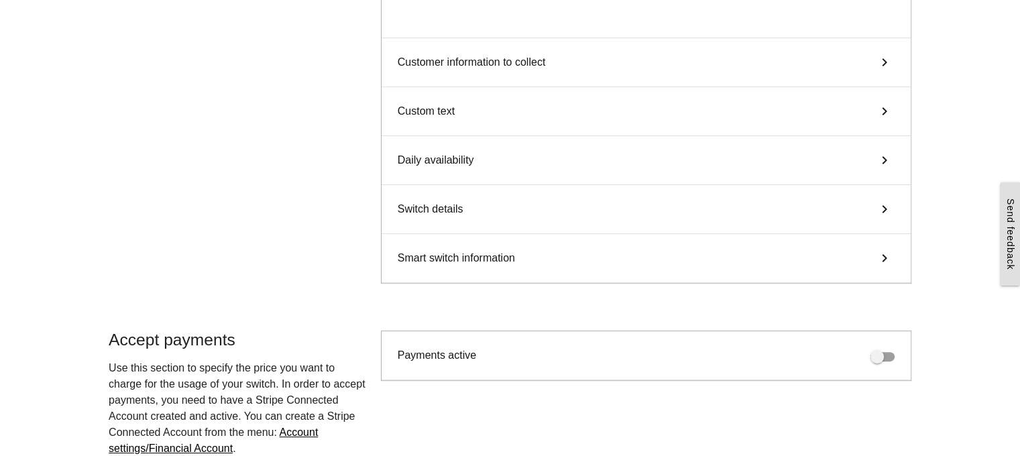
scroll to position [556, 0]
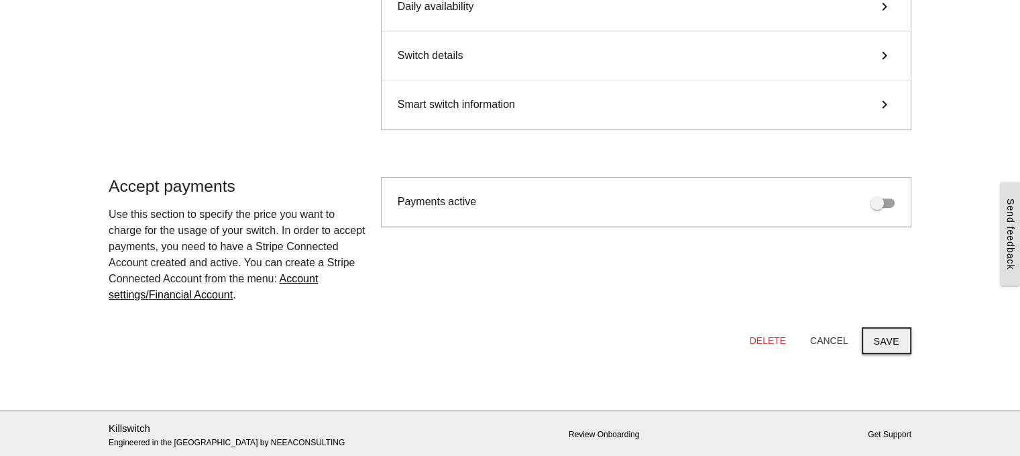
click at [904, 339] on button "Save" at bounding box center [887, 340] width 50 height 27
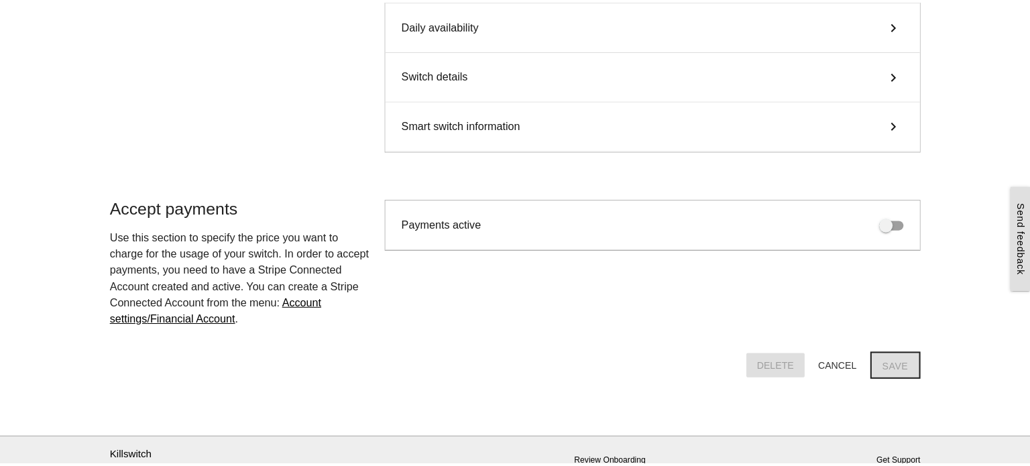
scroll to position [0, 0]
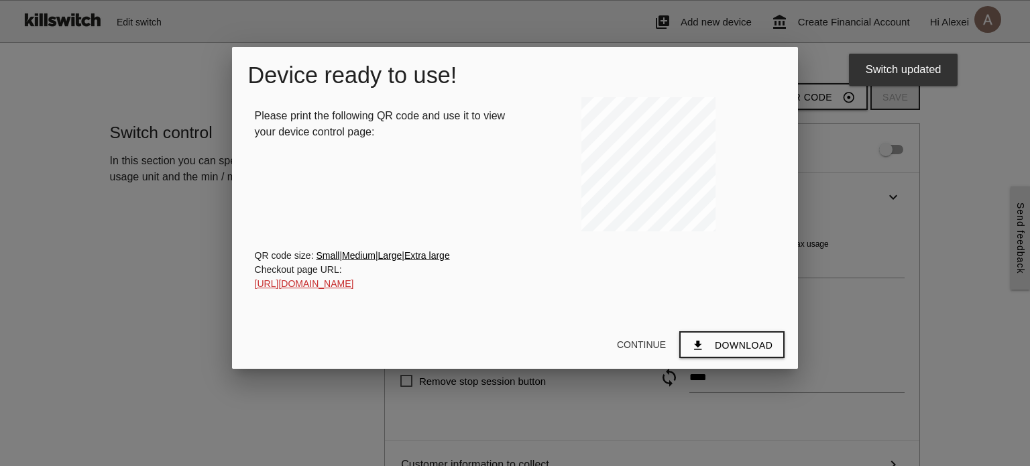
click at [317, 282] on link "https://app.killswitch.cc/ksqrc?s=3000842-618109" at bounding box center [304, 283] width 99 height 11
